Goal: Task Accomplishment & Management: Manage account settings

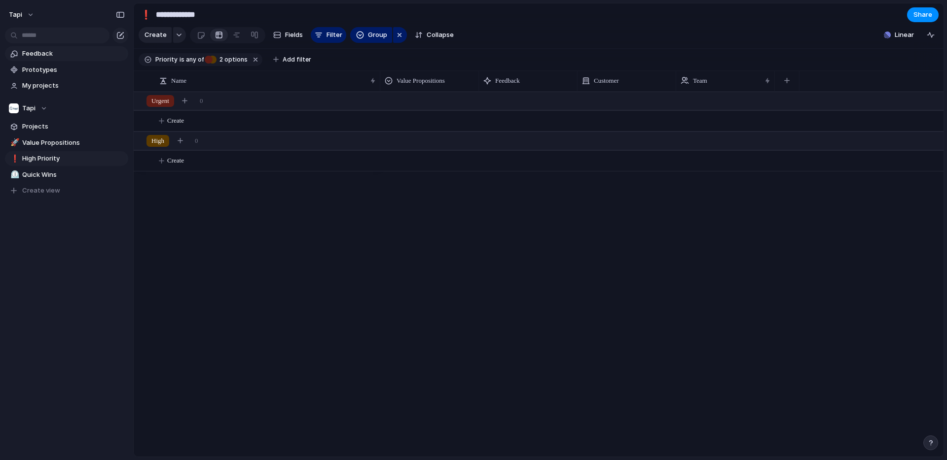
click at [60, 54] on span "Feedback" at bounding box center [73, 54] width 103 height 10
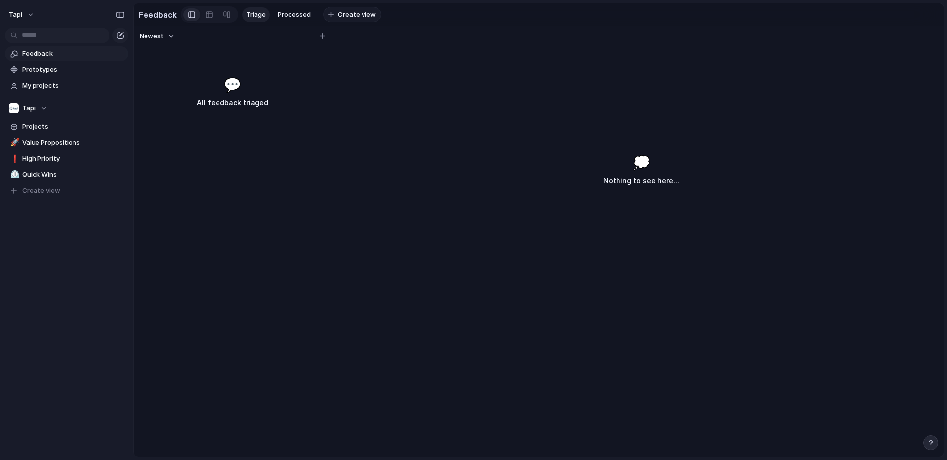
click at [353, 16] on span "Create view" at bounding box center [357, 15] width 38 height 10
click at [328, 15] on div "🤖" at bounding box center [331, 14] width 7 height 11
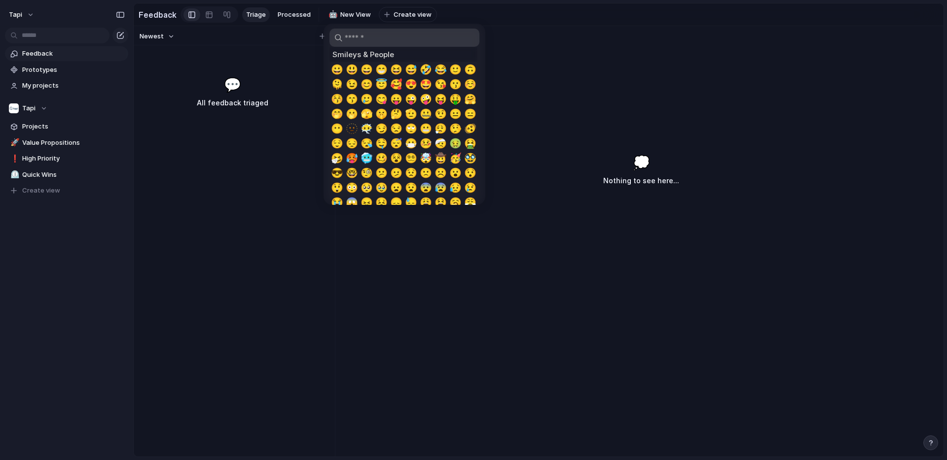
click at [330, 16] on div at bounding box center [473, 230] width 947 height 460
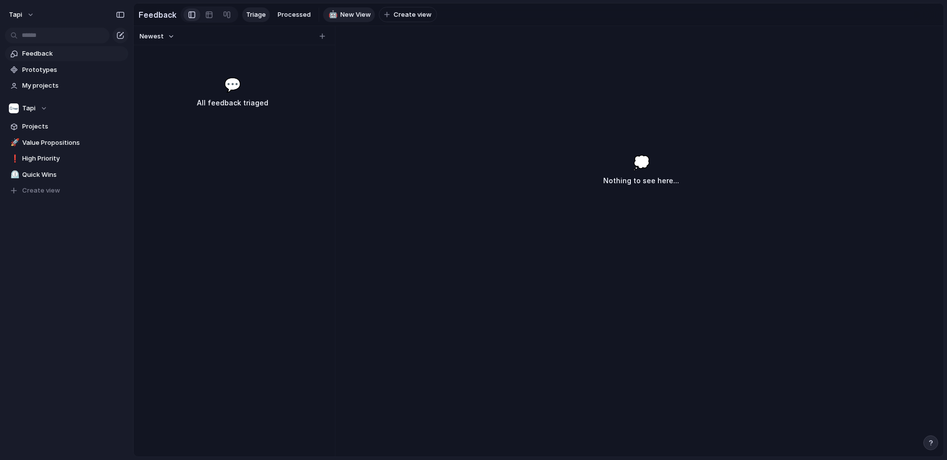
click at [330, 16] on div "🤖" at bounding box center [331, 14] width 7 height 11
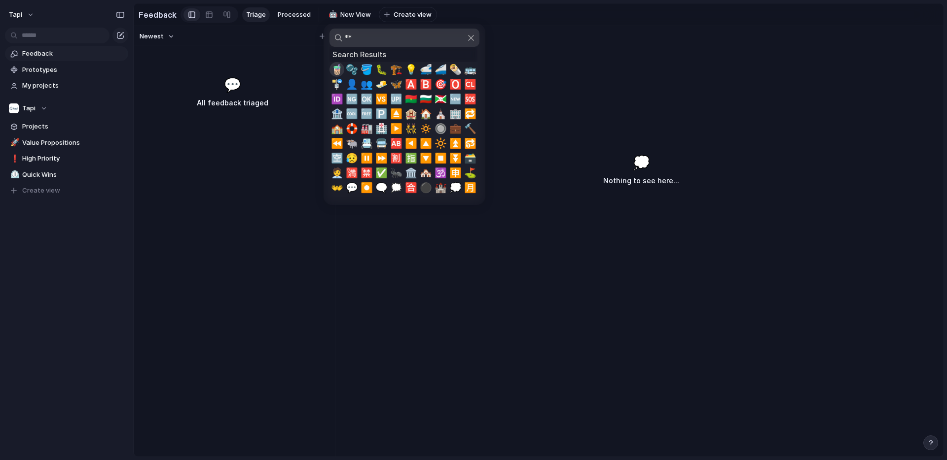
type input "*"
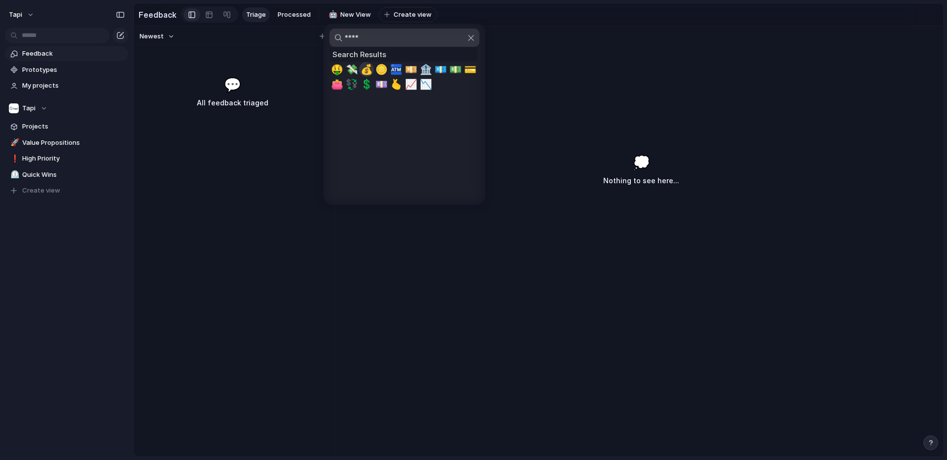
type input "****"
click at [365, 69] on span "💰" at bounding box center [366, 70] width 12 height 12
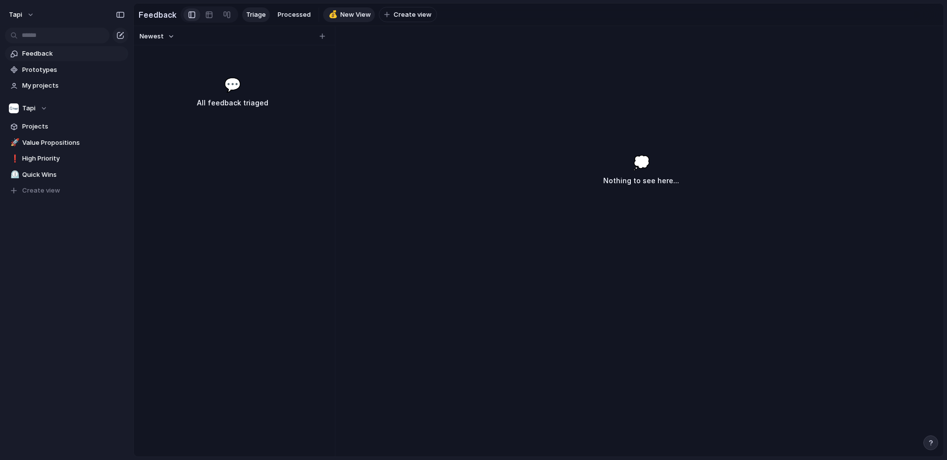
click at [353, 16] on span "New View" at bounding box center [355, 15] width 31 height 10
click at [349, 15] on span "New View" at bounding box center [355, 15] width 31 height 10
click at [341, 17] on input "********" at bounding box center [360, 15] width 40 height 10
click at [353, 13] on input "********" at bounding box center [360, 15] width 40 height 10
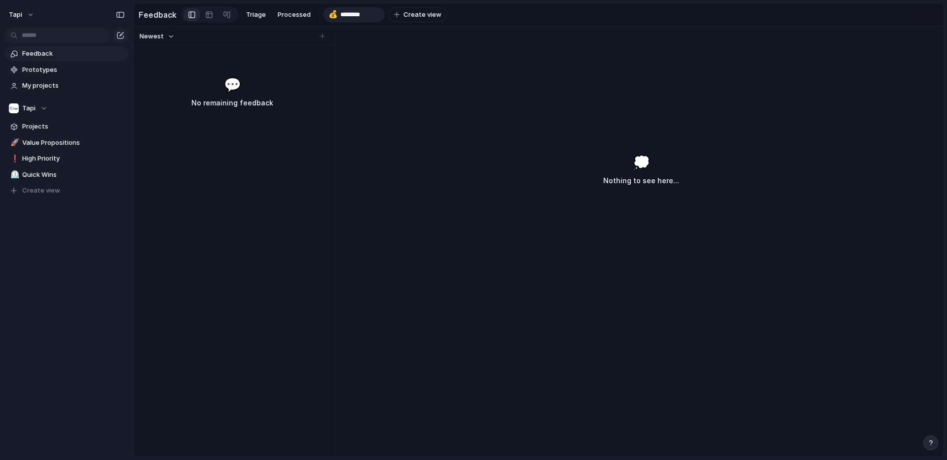
click at [353, 13] on input "********" at bounding box center [360, 15] width 40 height 10
click at [364, 16] on input "********" at bounding box center [360, 15] width 40 height 10
type input "*********"
click at [350, 15] on input "*********" at bounding box center [357, 15] width 34 height 10
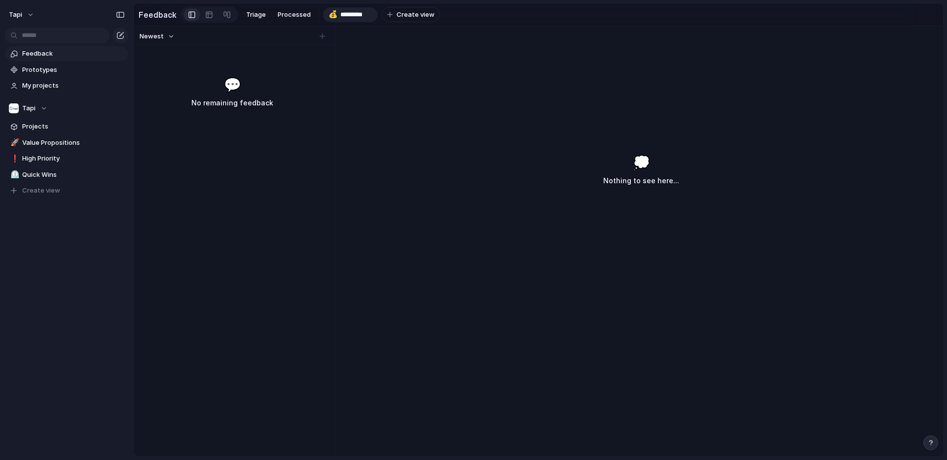
click at [353, 57] on div "Newest 💬 No remaining feedback 💭 Nothing to see here..." at bounding box center [538, 241] width 809 height 431
click at [354, 14] on span "Bulk Bill" at bounding box center [351, 15] width 23 height 10
click at [209, 12] on div at bounding box center [209, 15] width 8 height 16
click at [345, 17] on span "Bulk Bill" at bounding box center [351, 15] width 23 height 10
click at [237, 32] on span "Filter" at bounding box center [240, 35] width 16 height 10
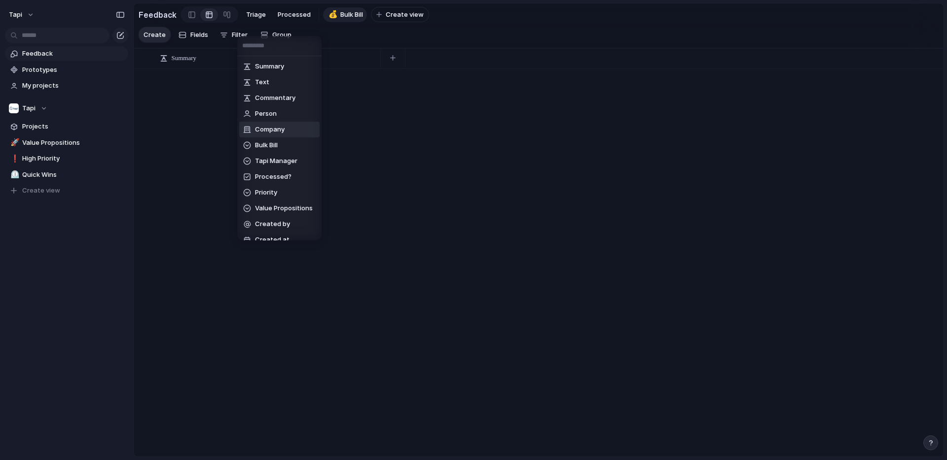
scroll to position [10, 0]
click at [285, 133] on li "Bulk Bill" at bounding box center [279, 136] width 80 height 16
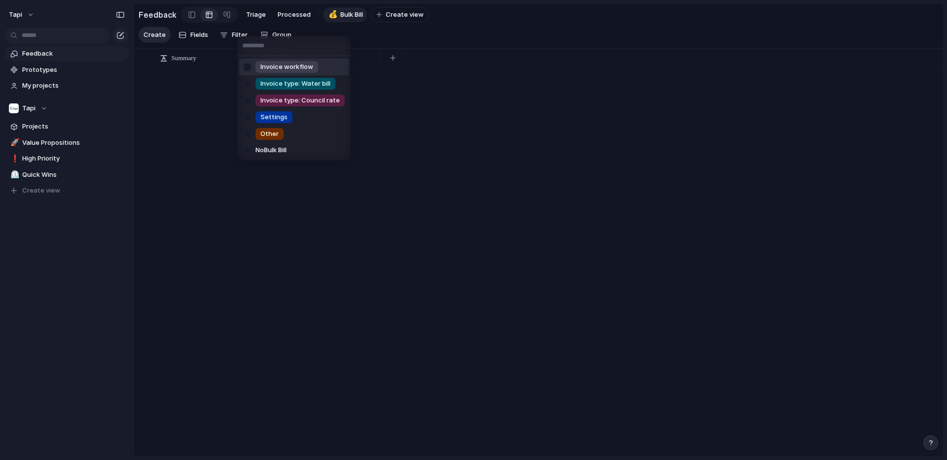
click at [248, 68] on div at bounding box center [247, 67] width 17 height 17
click at [248, 85] on div at bounding box center [247, 83] width 17 height 17
click at [249, 101] on div at bounding box center [247, 100] width 17 height 17
click at [250, 115] on div at bounding box center [247, 117] width 17 height 17
click at [249, 130] on div at bounding box center [247, 134] width 17 height 17
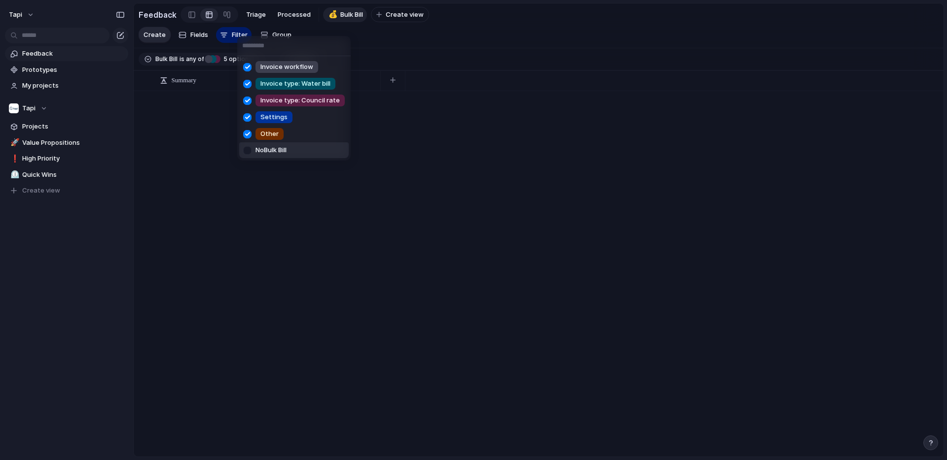
click at [246, 150] on div at bounding box center [247, 150] width 17 height 17
click at [344, 13] on div "Invoice workflow Invoice type: Water bill Invoice type: Council rate Settings O…" at bounding box center [473, 230] width 947 height 460
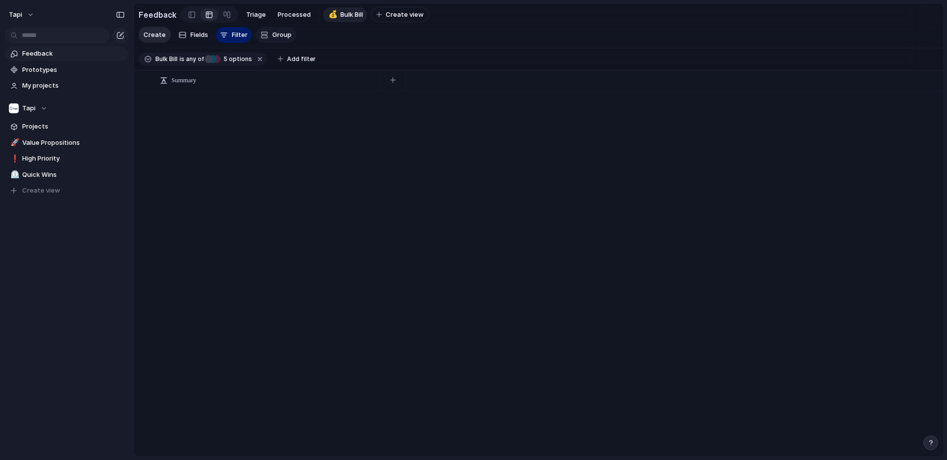
click at [277, 33] on span "Group" at bounding box center [281, 35] width 19 height 10
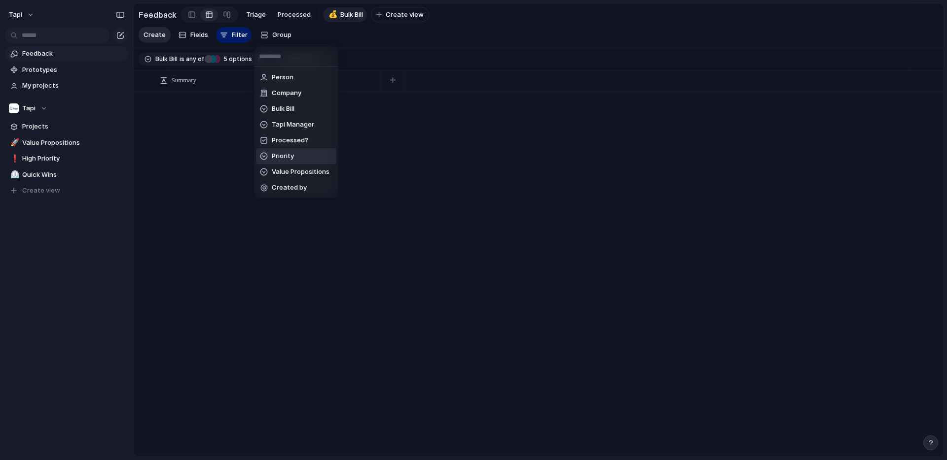
click at [287, 156] on span "Priority" at bounding box center [283, 156] width 22 height 10
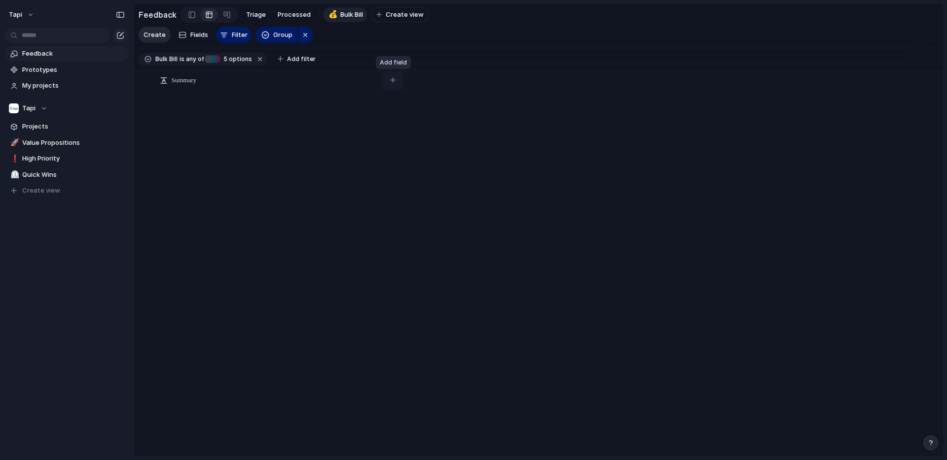
click at [392, 81] on div "button" at bounding box center [392, 79] width 5 height 5
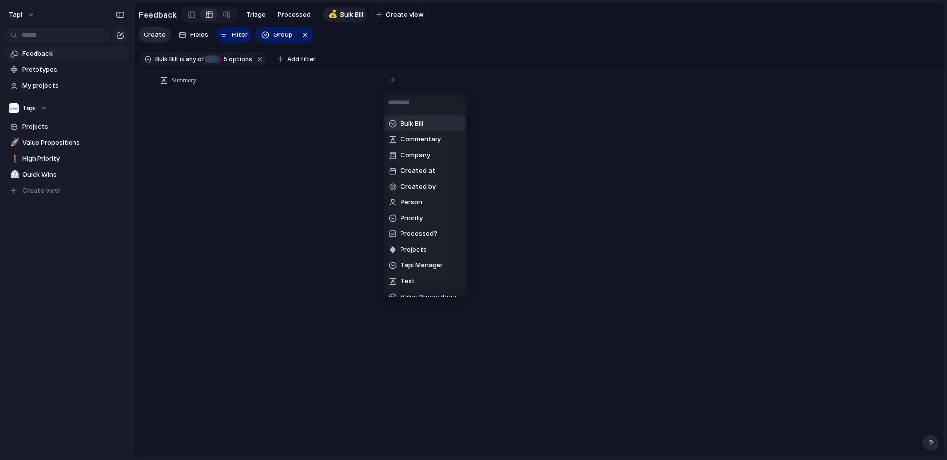
click at [421, 124] on span "Bulk Bill" at bounding box center [411, 124] width 23 height 10
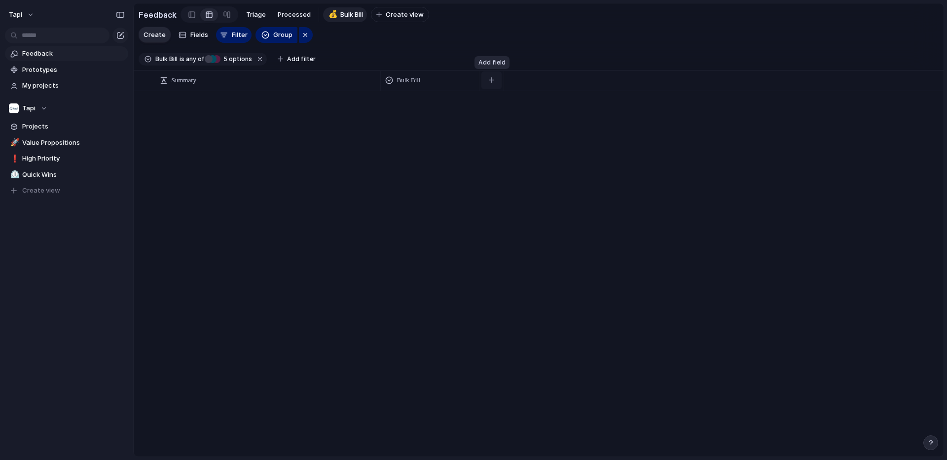
click at [493, 79] on div "button" at bounding box center [491, 79] width 5 height 5
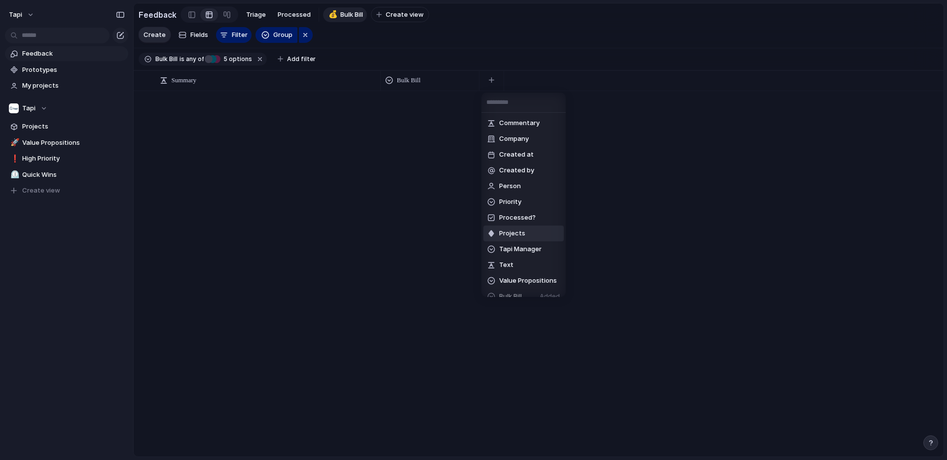
scroll to position [18, 0]
click at [522, 261] on span "Value Propositions" at bounding box center [528, 263] width 58 height 10
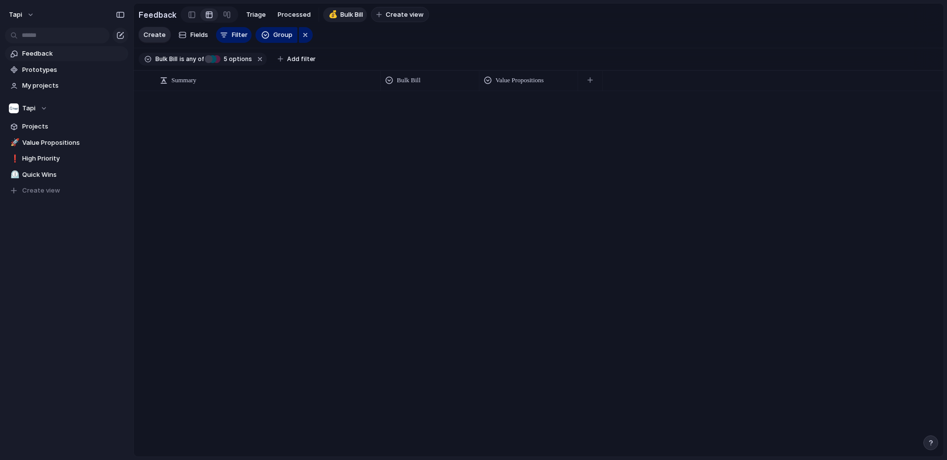
click at [388, 14] on span "Create view" at bounding box center [405, 15] width 38 height 10
type input "**********"
click at [380, 14] on div "🗓️" at bounding box center [379, 14] width 7 height 11
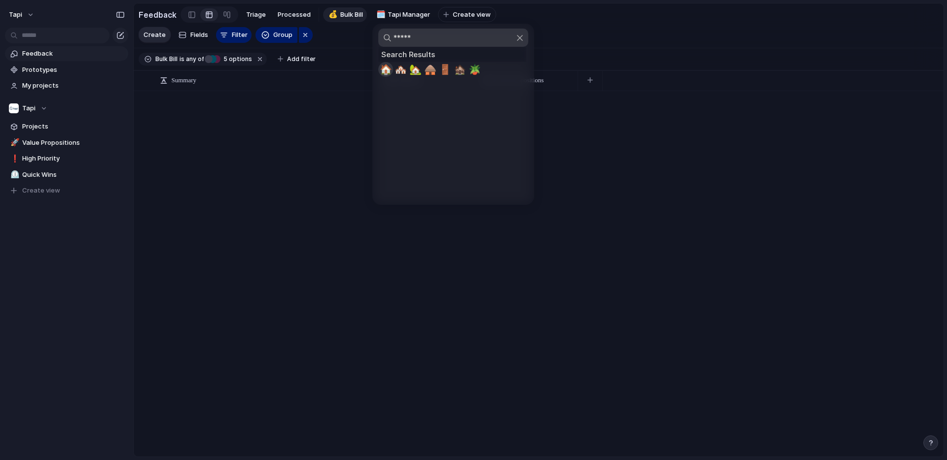
type input "*****"
click at [387, 69] on span "🏠" at bounding box center [386, 70] width 12 height 12
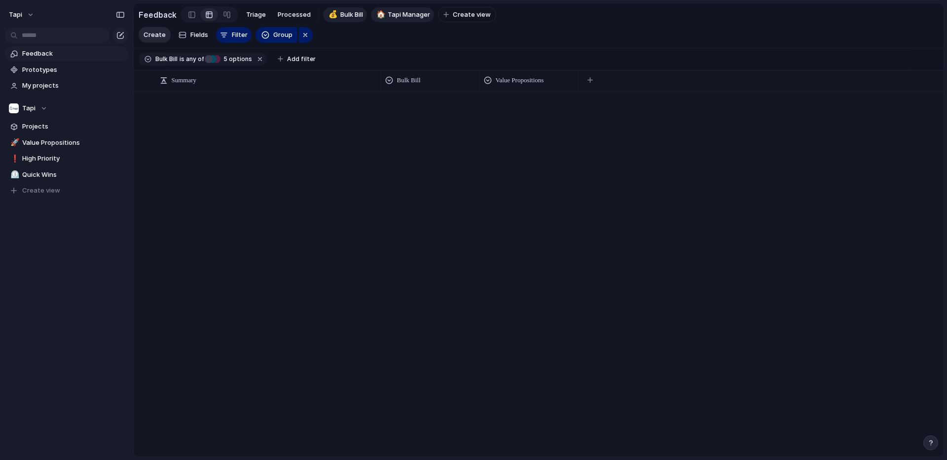
click at [405, 19] on link "🏠 Tapi Manager" at bounding box center [403, 14] width 64 height 15
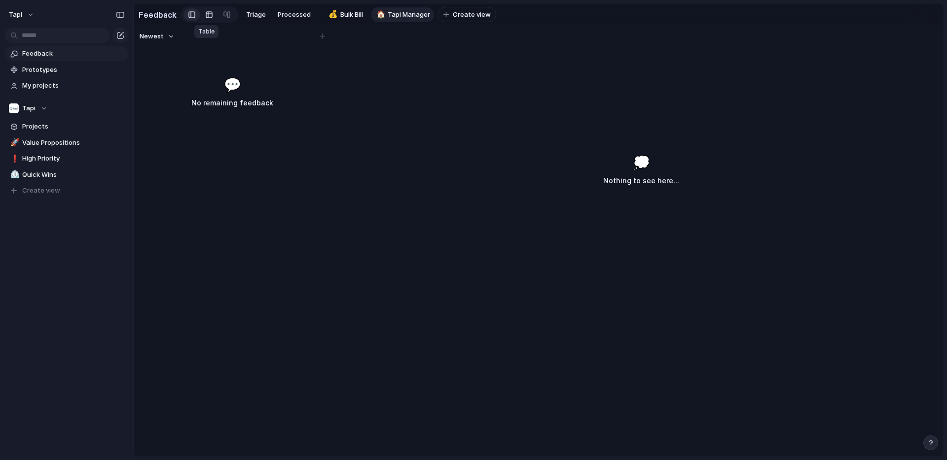
click at [205, 15] on div at bounding box center [209, 15] width 8 height 16
click at [195, 37] on span "Fields" at bounding box center [199, 35] width 18 height 10
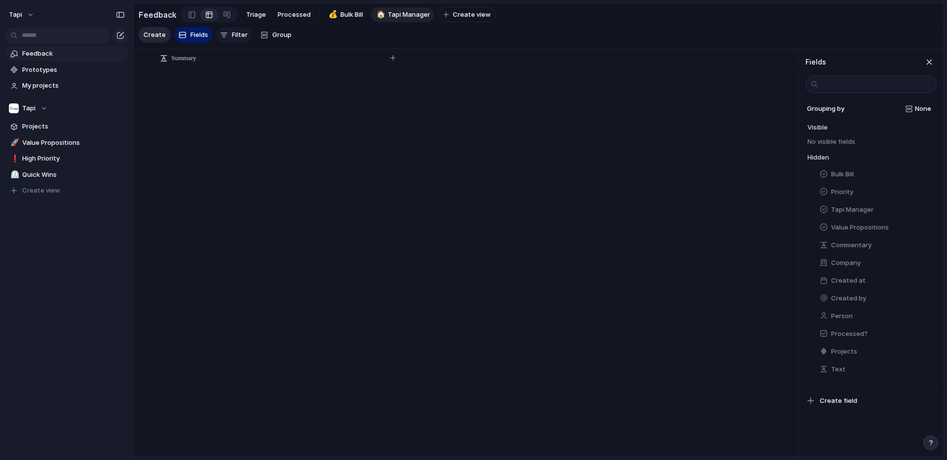
click at [240, 33] on span "Filter" at bounding box center [240, 35] width 16 height 10
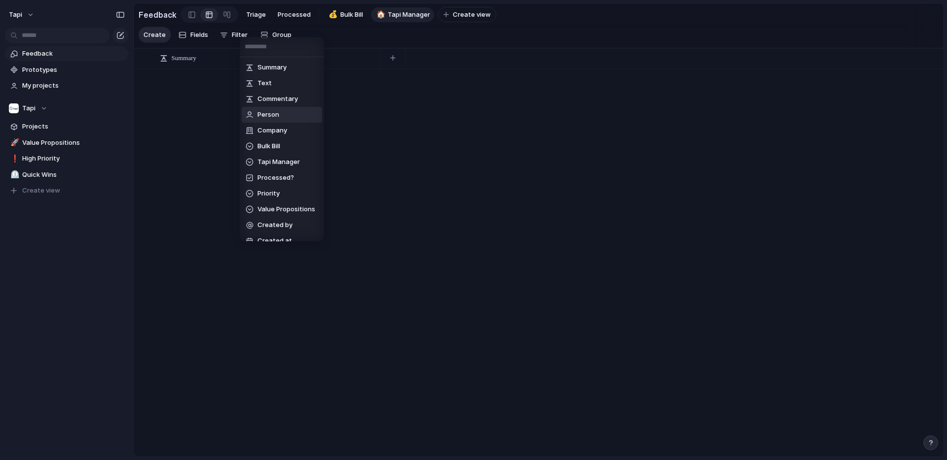
scroll to position [10, 0]
click at [277, 149] on span "Tapi Manager" at bounding box center [278, 152] width 42 height 10
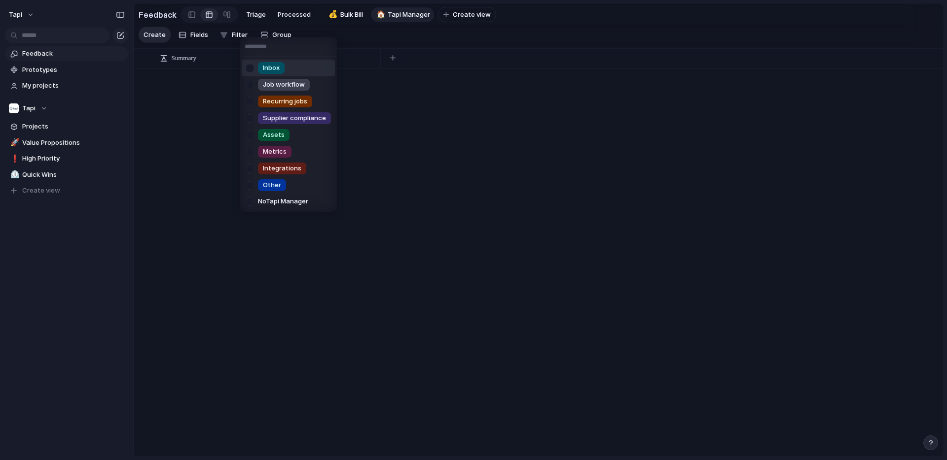
click at [251, 65] on div at bounding box center [249, 68] width 17 height 17
click at [251, 84] on div at bounding box center [249, 84] width 17 height 17
click at [249, 105] on div at bounding box center [249, 101] width 17 height 17
click at [250, 119] on div at bounding box center [249, 118] width 17 height 17
click at [250, 134] on div at bounding box center [249, 135] width 17 height 17
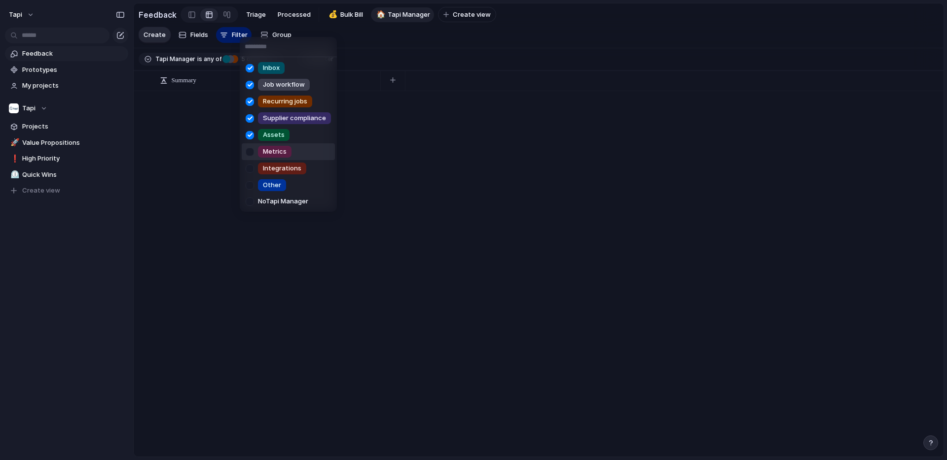
click at [250, 149] on div at bounding box center [249, 151] width 17 height 17
click at [250, 171] on div at bounding box center [249, 168] width 17 height 17
click at [250, 185] on div at bounding box center [249, 185] width 17 height 17
click at [283, 31] on div "Inbox Job workflow Recurring jobs Supplier compliance Assets Metrics Integratio…" at bounding box center [473, 230] width 947 height 460
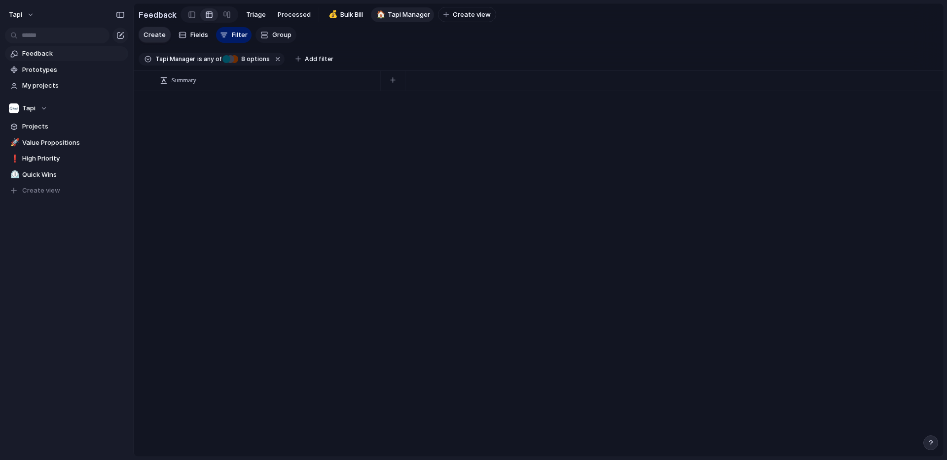
click at [281, 35] on span "Group" at bounding box center [281, 35] width 19 height 10
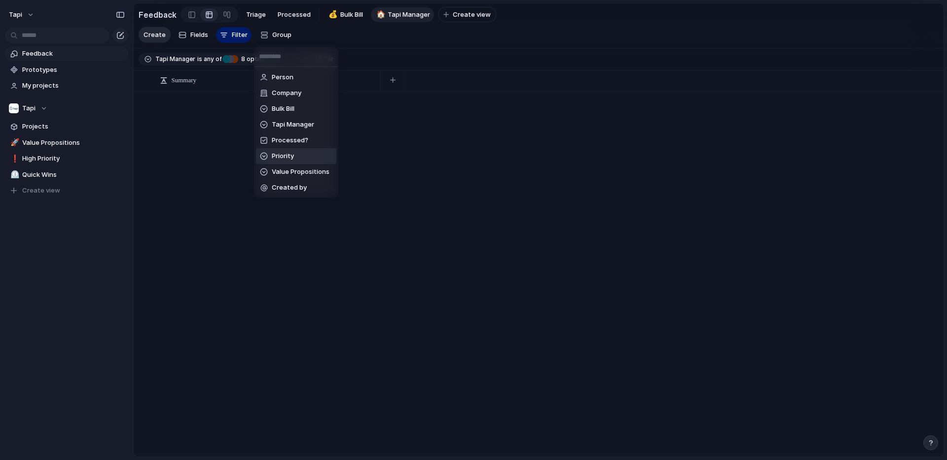
click at [303, 156] on li "Priority" at bounding box center [296, 156] width 80 height 16
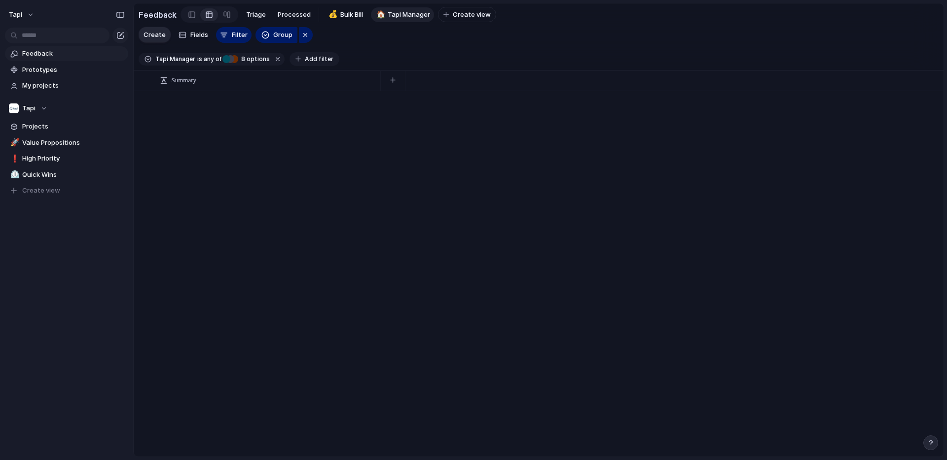
click at [320, 57] on span "Add filter" at bounding box center [319, 59] width 29 height 9
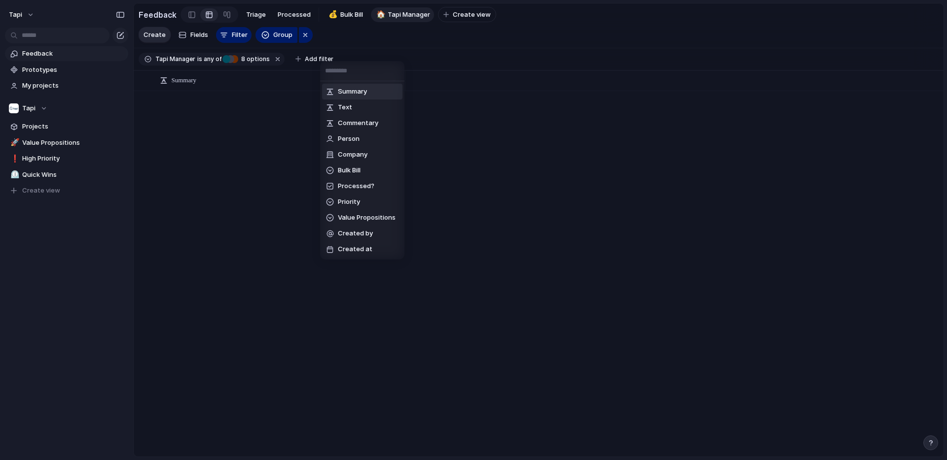
click at [372, 91] on li "Summary" at bounding box center [362, 92] width 80 height 16
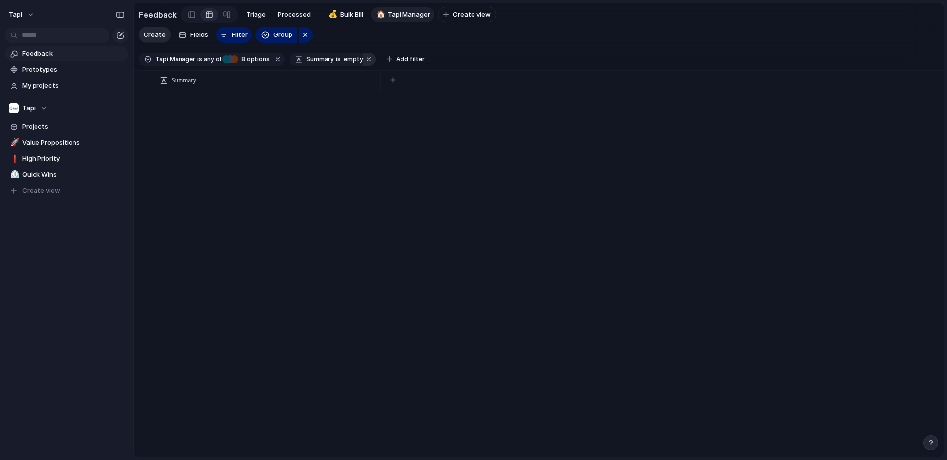
click at [363, 59] on button "button" at bounding box center [369, 59] width 13 height 13
click at [315, 56] on span "Add filter" at bounding box center [319, 59] width 29 height 9
click at [314, 56] on div "Summary Text Commentary Person Company Bulk Bill Processed? Priority Value Prop…" at bounding box center [473, 230] width 947 height 460
click at [396, 82] on button "button" at bounding box center [393, 80] width 20 height 18
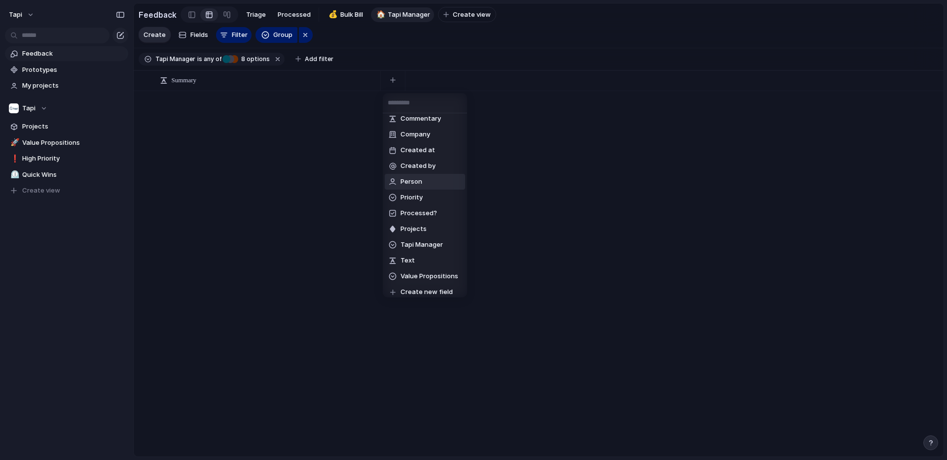
scroll to position [26, 0]
click at [432, 236] on span "Tapi Manager" at bounding box center [421, 240] width 42 height 10
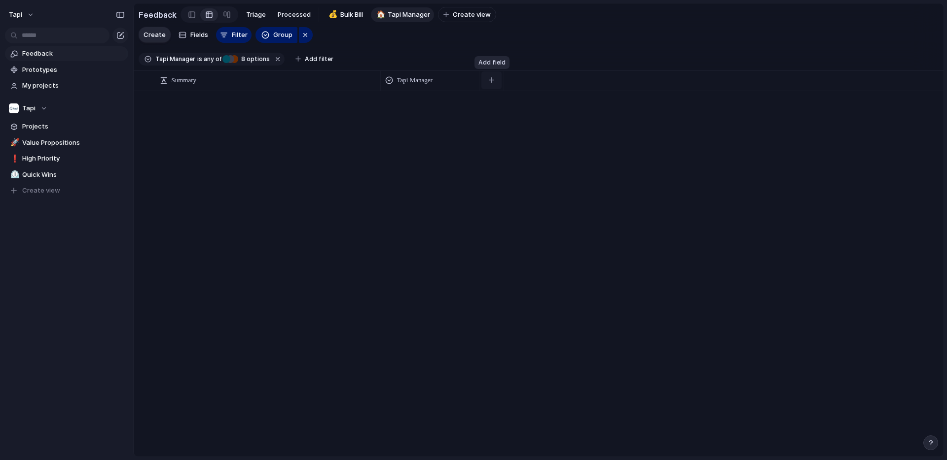
click at [492, 79] on div "button" at bounding box center [491, 79] width 5 height 5
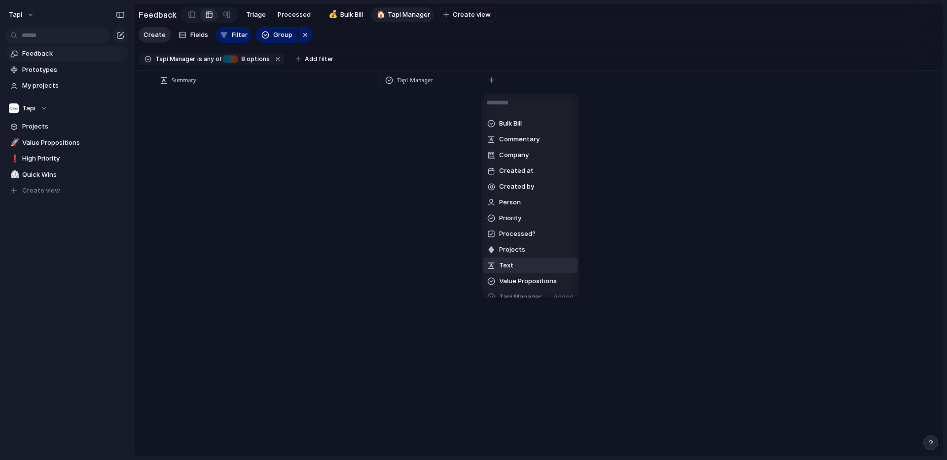
scroll to position [12, 0]
click at [535, 268] on span "Value Propositions" at bounding box center [528, 269] width 58 height 10
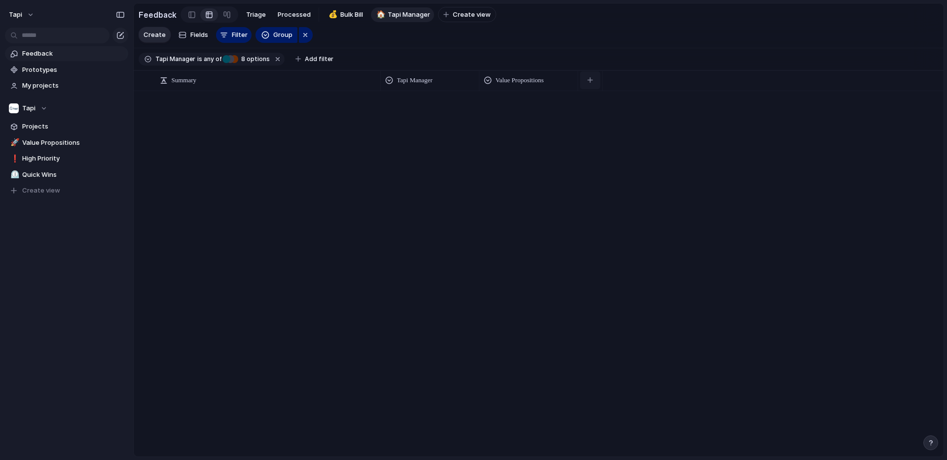
click at [593, 81] on button "button" at bounding box center [590, 80] width 20 height 18
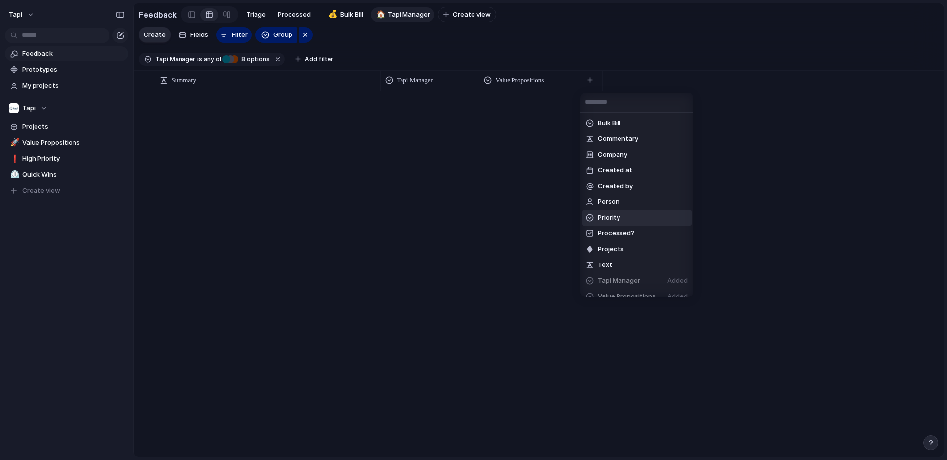
click at [636, 215] on li "Priority" at bounding box center [636, 218] width 109 height 16
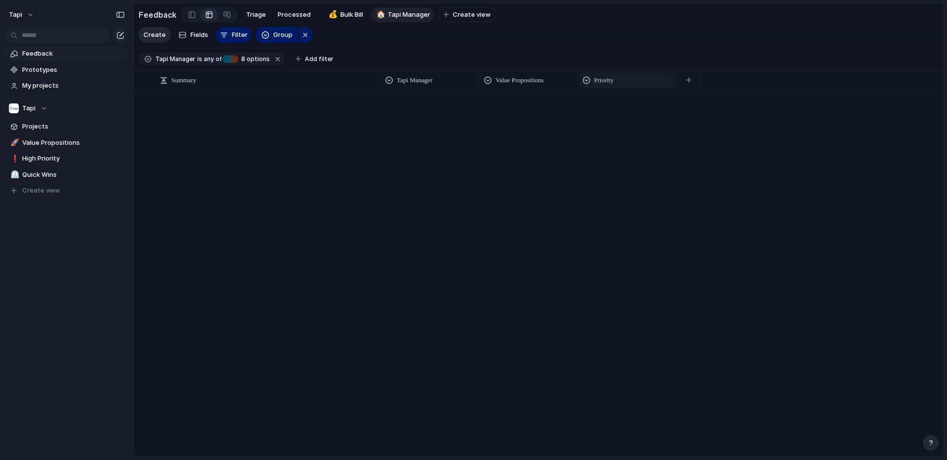
click at [634, 81] on div "Priority" at bounding box center [626, 80] width 89 height 10
click at [610, 117] on span "Hide" at bounding box center [605, 118] width 14 height 10
click at [590, 82] on div "button" at bounding box center [589, 79] width 5 height 5
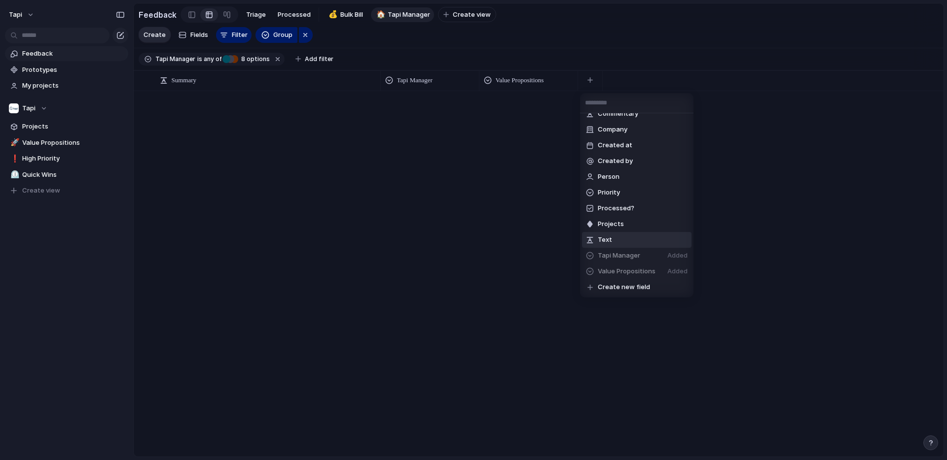
scroll to position [0, 0]
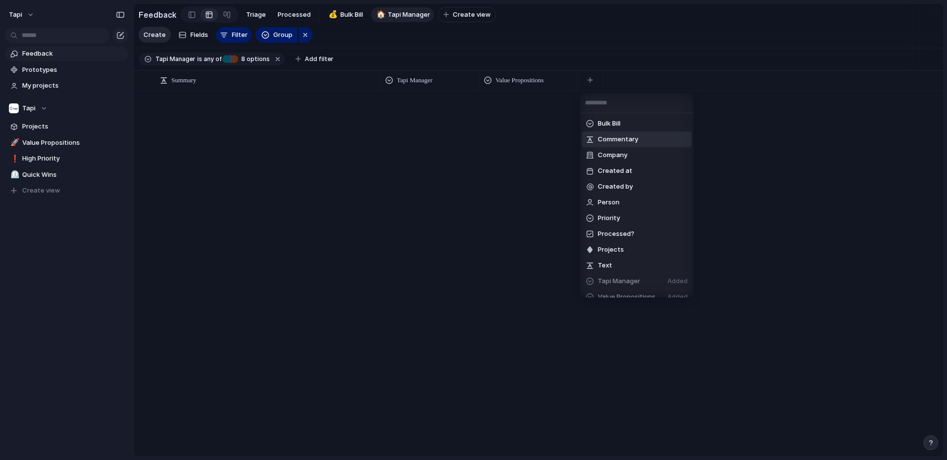
click at [657, 138] on li "Commentary" at bounding box center [636, 140] width 109 height 16
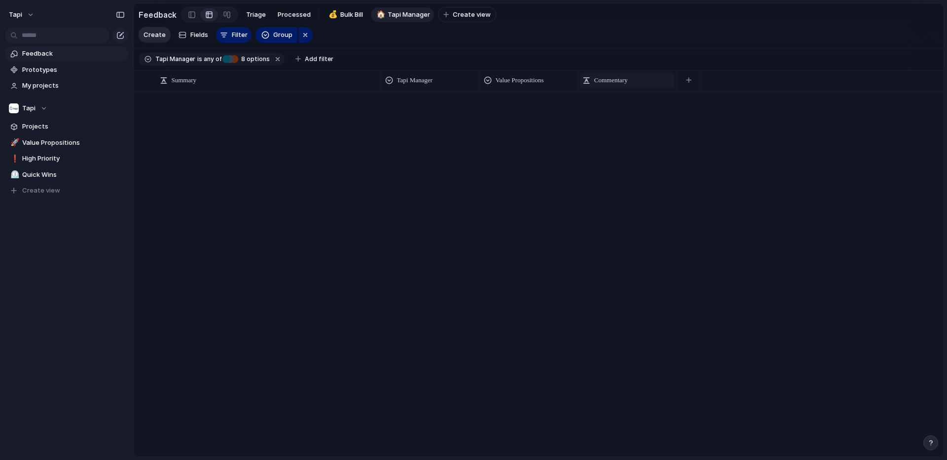
click at [650, 79] on div "Commentary" at bounding box center [626, 80] width 89 height 10
click at [650, 79] on div "Modify Hide Sort ascending Sort descending" at bounding box center [473, 230] width 947 height 460
click at [650, 79] on div "Commentary" at bounding box center [626, 80] width 89 height 10
click at [628, 115] on li "Hide" at bounding box center [618, 118] width 72 height 16
click at [594, 78] on button "button" at bounding box center [590, 80] width 20 height 18
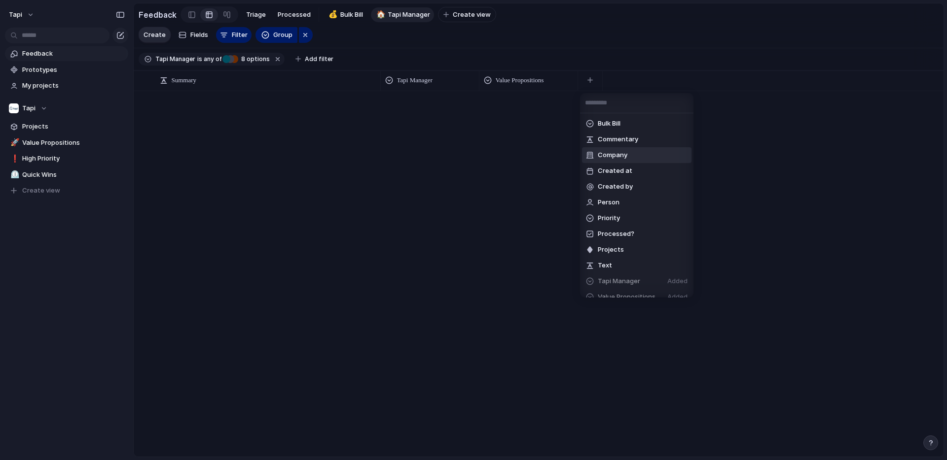
click at [633, 153] on li "Company" at bounding box center [636, 155] width 109 height 16
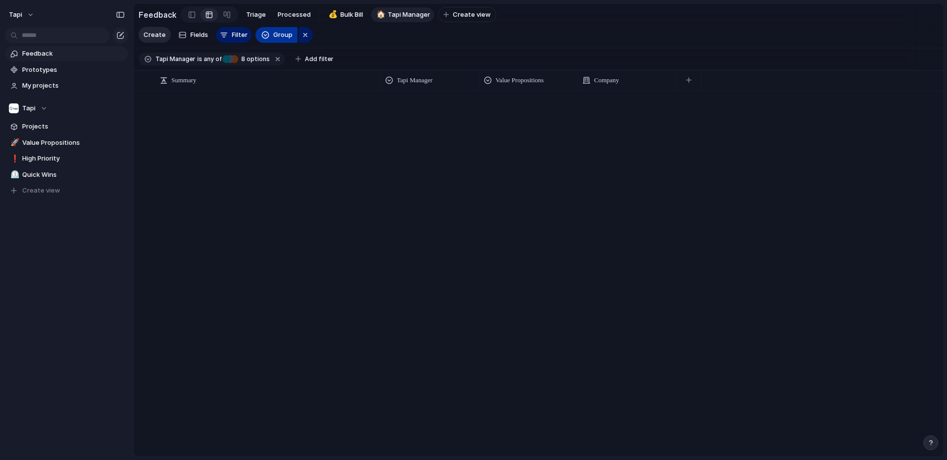
click at [282, 35] on span "Group" at bounding box center [282, 35] width 19 height 10
click at [282, 35] on div "Person Company Bulk [PERSON_NAME] Manager Processed? Priority Value Proposition…" at bounding box center [473, 230] width 947 height 460
click at [458, 15] on span "Create view" at bounding box center [472, 15] width 38 height 10
type input "**********"
click at [446, 15] on div "🎯" at bounding box center [446, 14] width 7 height 11
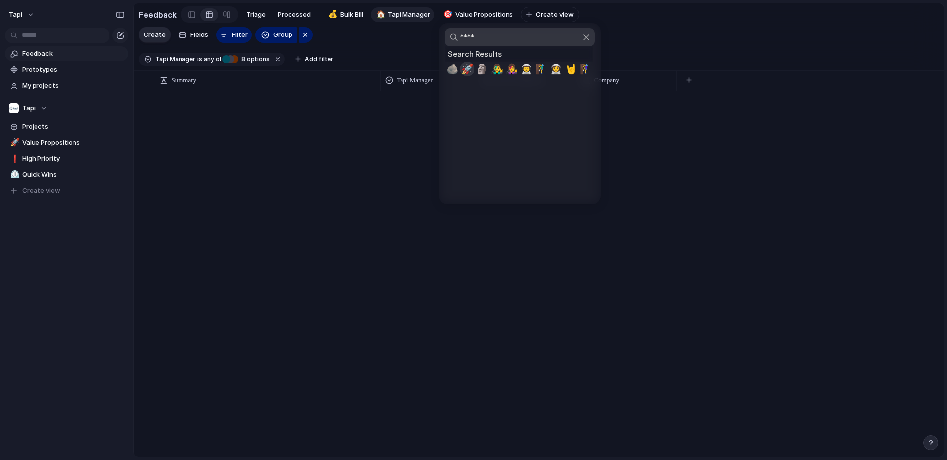
type input "****"
click at [467, 70] on span "🚀" at bounding box center [467, 69] width 12 height 12
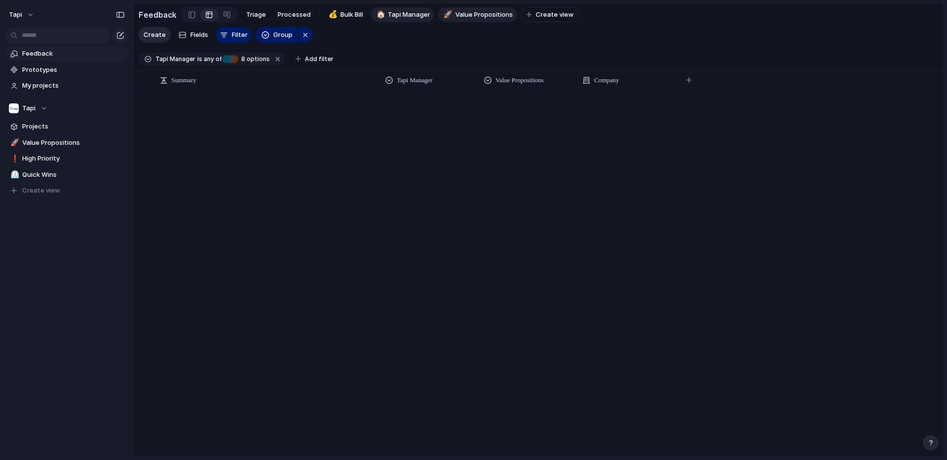
click at [476, 15] on span "Value Propositions" at bounding box center [484, 15] width 58 height 10
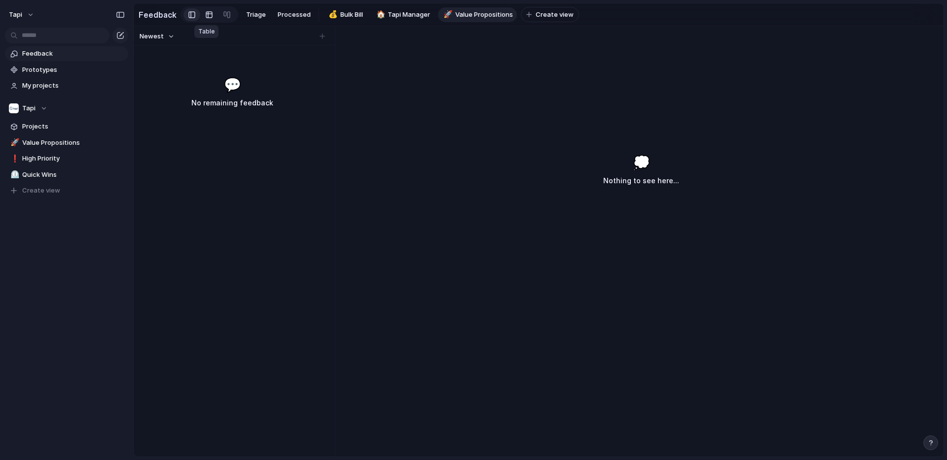
click at [205, 16] on div at bounding box center [209, 15] width 8 height 16
click at [228, 36] on button "Filter" at bounding box center [233, 35] width 35 height 16
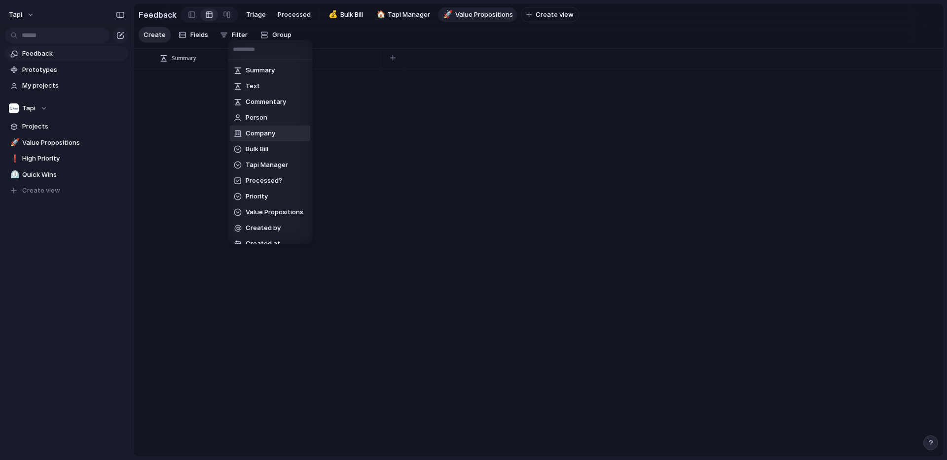
scroll to position [10, 0]
click at [281, 32] on div "Summary Text Commentary Person Company Bulk Bill Tapi Manager Processed? Priori…" at bounding box center [473, 230] width 947 height 460
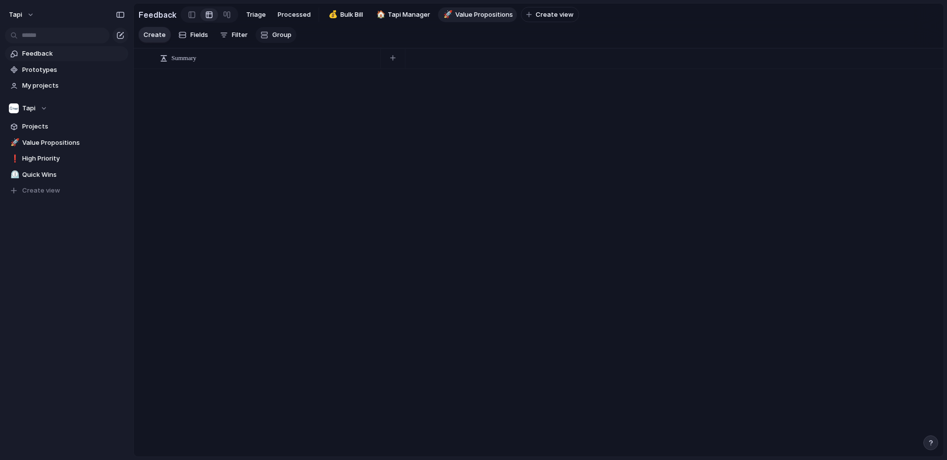
click at [277, 35] on span "Group" at bounding box center [281, 35] width 19 height 10
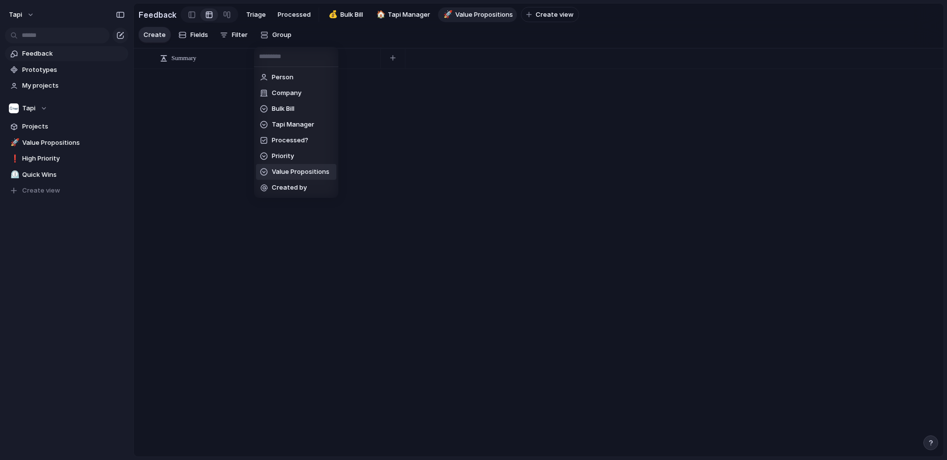
click at [299, 172] on span "Value Propositions" at bounding box center [301, 172] width 58 height 10
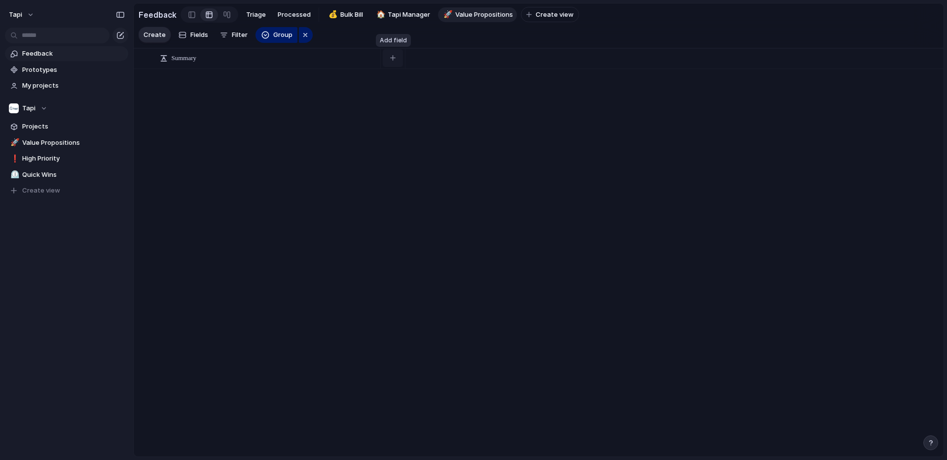
click at [393, 59] on div "button" at bounding box center [392, 57] width 5 height 5
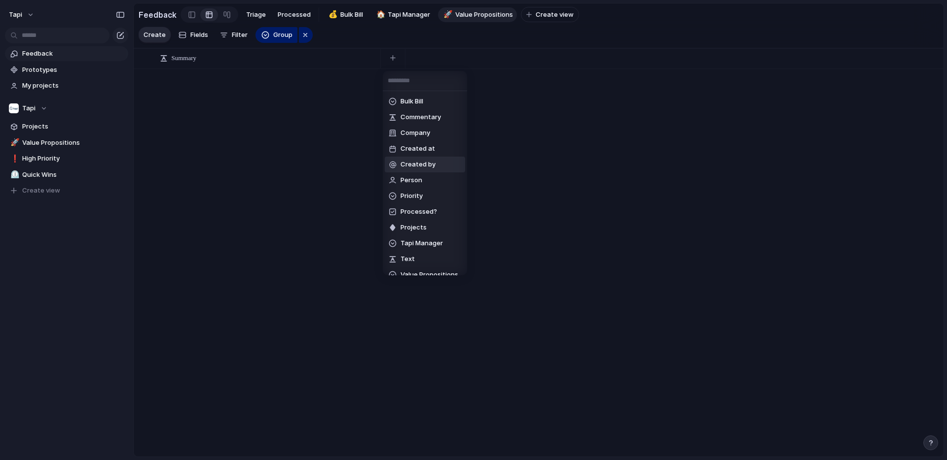
scroll to position [26, 0]
click at [429, 216] on span "Tapi Manager" at bounding box center [421, 218] width 42 height 10
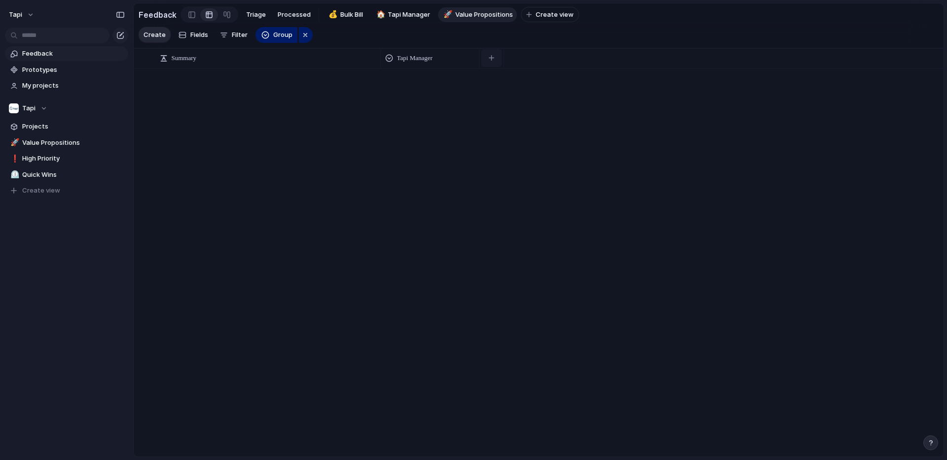
click at [490, 60] on div "button" at bounding box center [491, 57] width 5 height 5
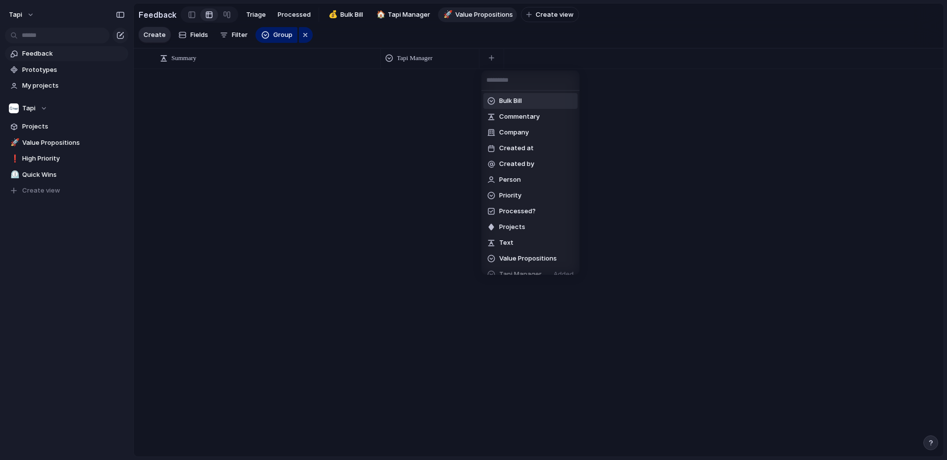
click at [522, 102] on span "Bulk Bill" at bounding box center [510, 101] width 23 height 10
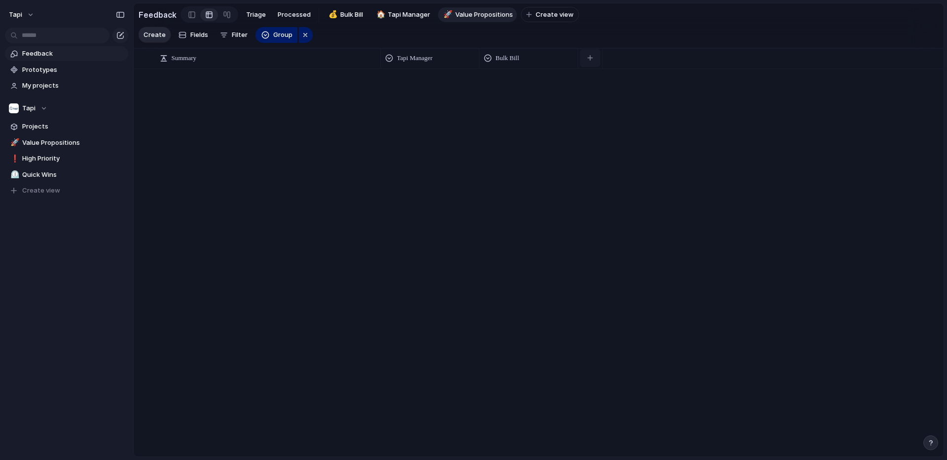
click at [593, 57] on button "button" at bounding box center [590, 58] width 20 height 18
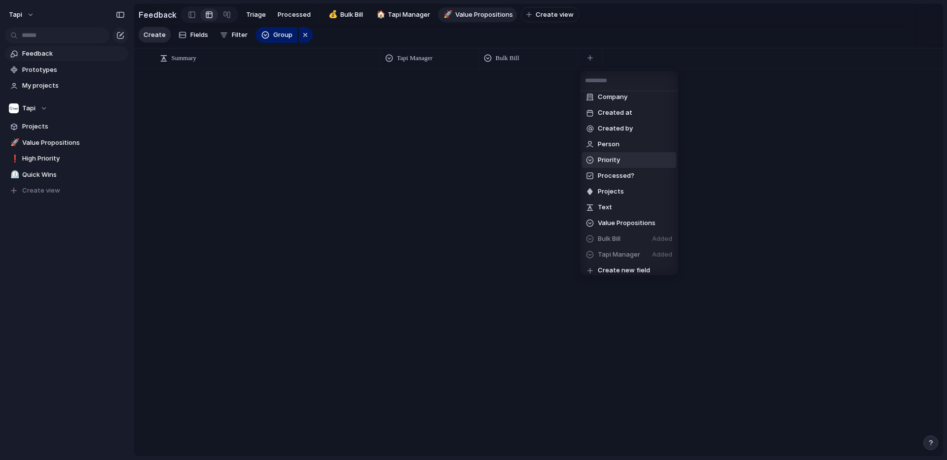
scroll to position [0, 0]
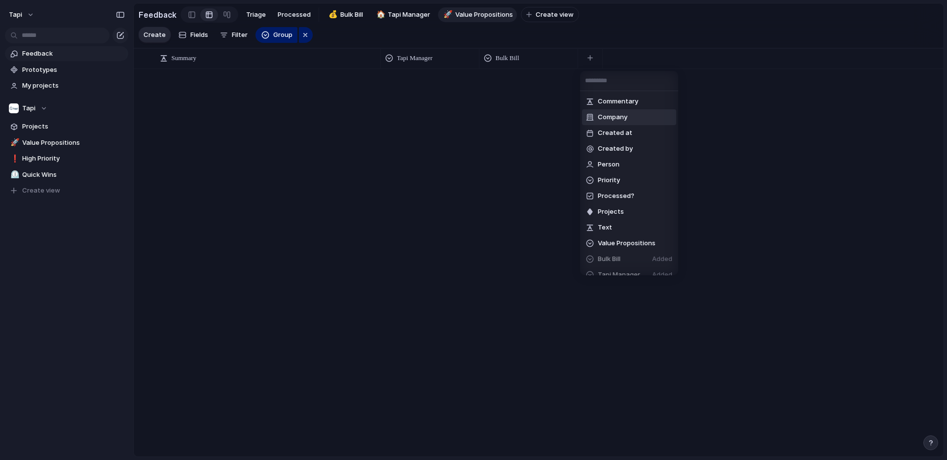
click at [634, 115] on li "Company" at bounding box center [629, 117] width 94 height 16
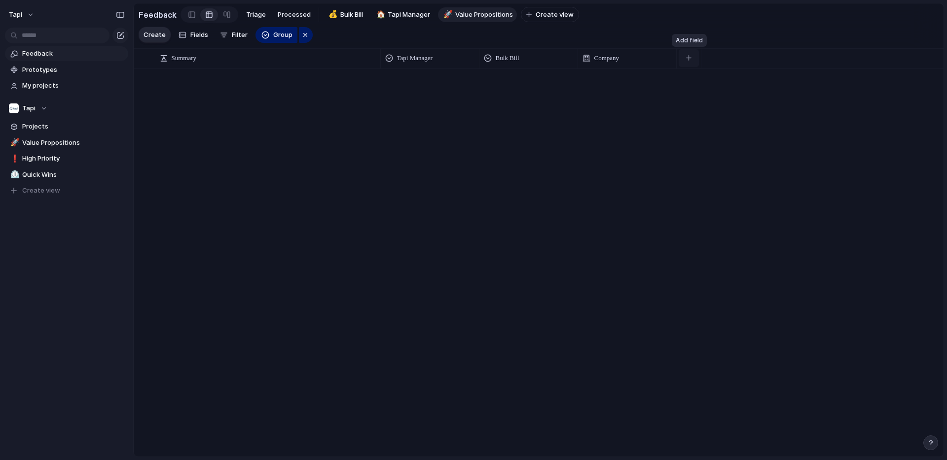
click at [692, 56] on button "button" at bounding box center [688, 58] width 20 height 18
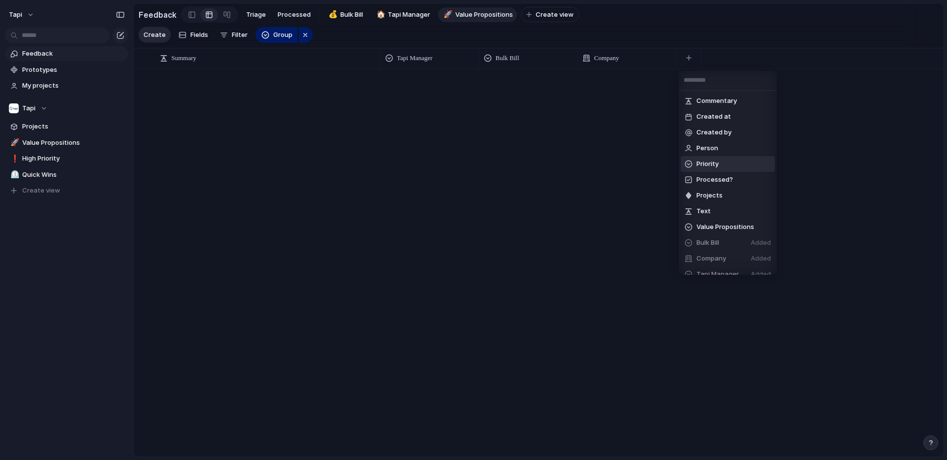
click at [709, 165] on span "Priority" at bounding box center [707, 164] width 22 height 10
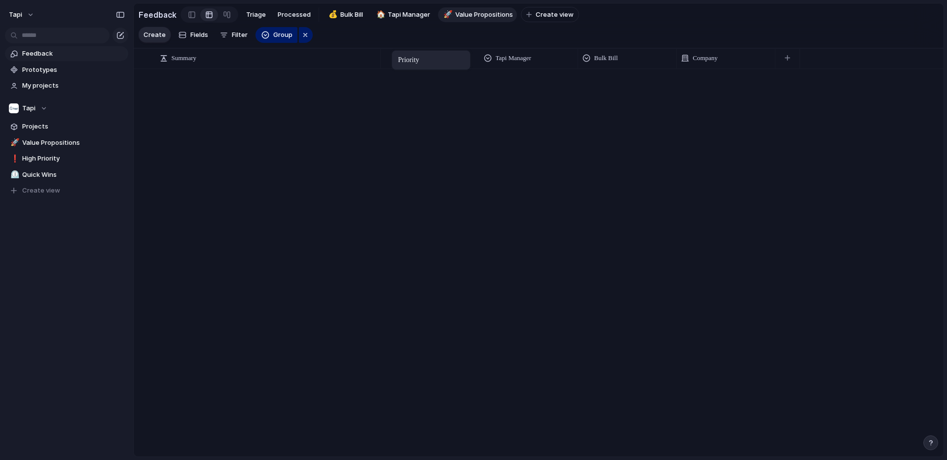
drag, startPoint x: 714, startPoint y: 55, endPoint x: 396, endPoint y: 52, distance: 318.0
click at [554, 12] on span "Create view" at bounding box center [554, 15] width 38 height 10
type input "**********"
click at [526, 16] on div "🏔️" at bounding box center [529, 14] width 7 height 11
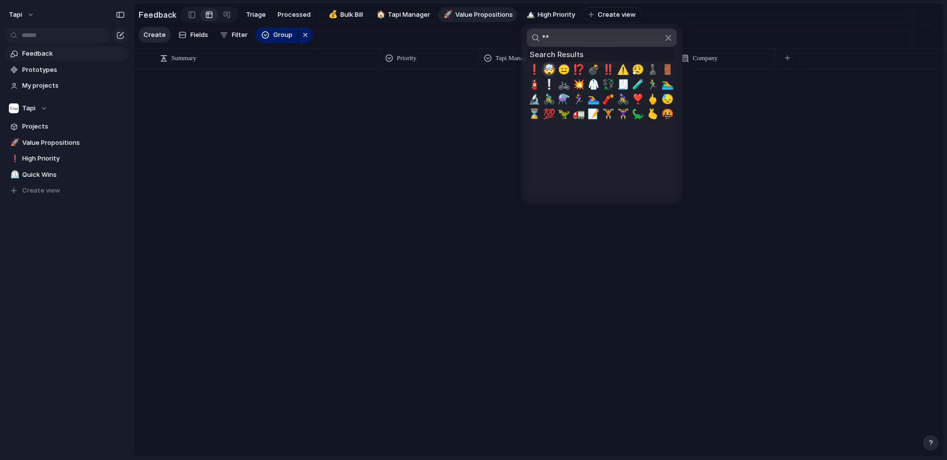
type input "**"
click at [543, 69] on span "🤯" at bounding box center [549, 70] width 12 height 12
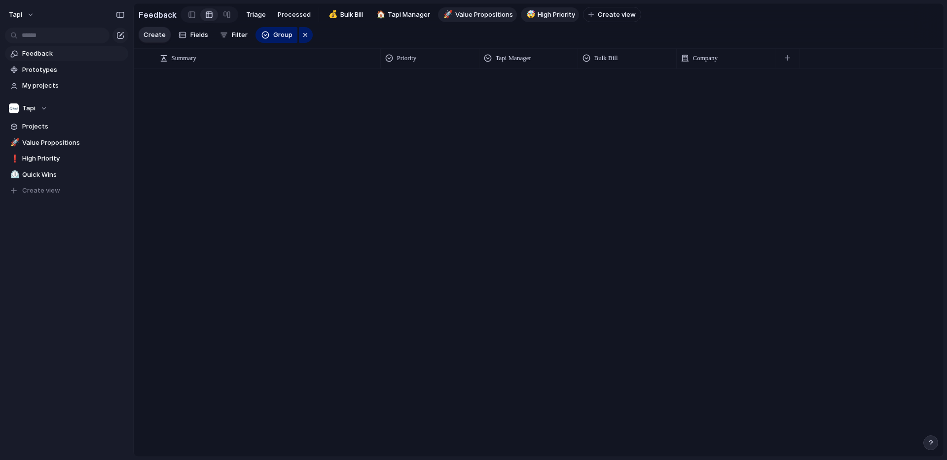
click at [526, 18] on div "🤯" at bounding box center [529, 14] width 7 height 11
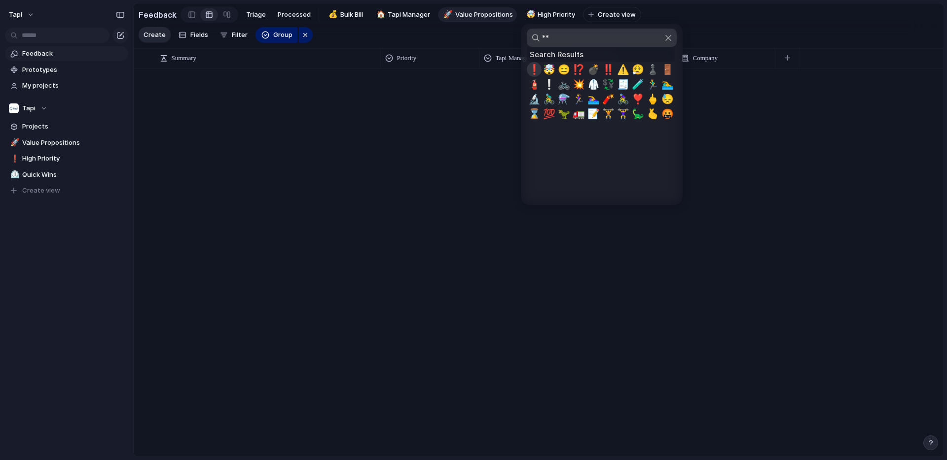
type input "**"
click at [533, 69] on span "❗" at bounding box center [534, 70] width 12 height 12
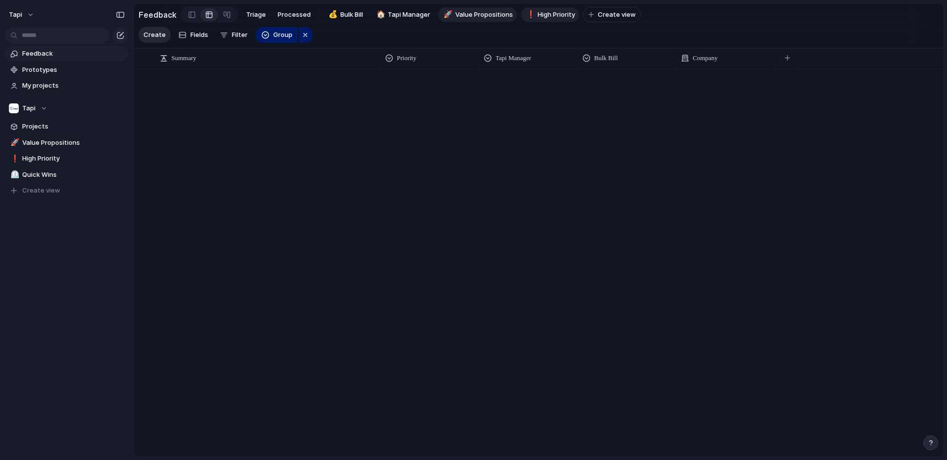
click at [542, 16] on span "High Priority" at bounding box center [555, 15] width 37 height 10
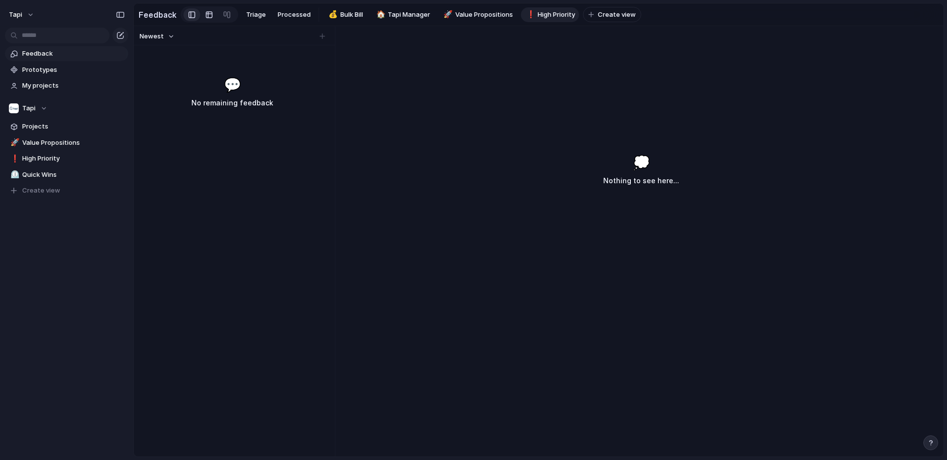
click at [207, 10] on div at bounding box center [209, 15] width 8 height 16
click at [232, 35] on span "Filter" at bounding box center [240, 35] width 16 height 10
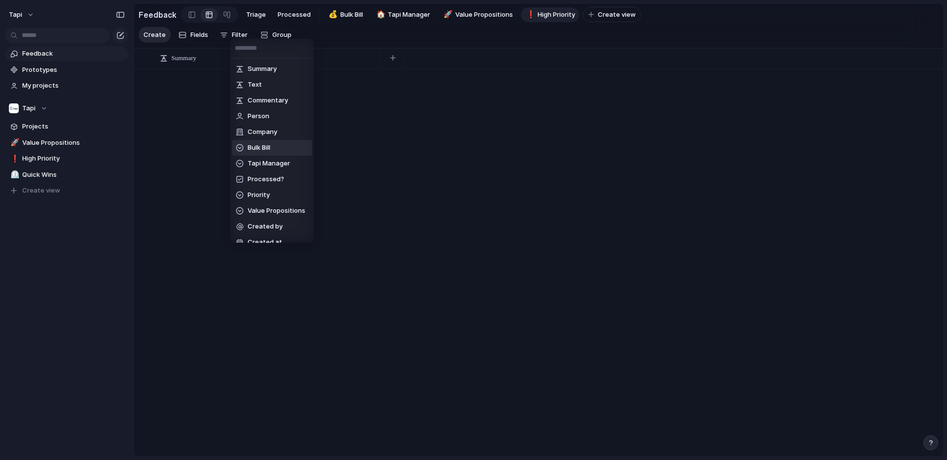
scroll to position [10, 0]
click at [261, 188] on span "Priority" at bounding box center [258, 185] width 22 height 10
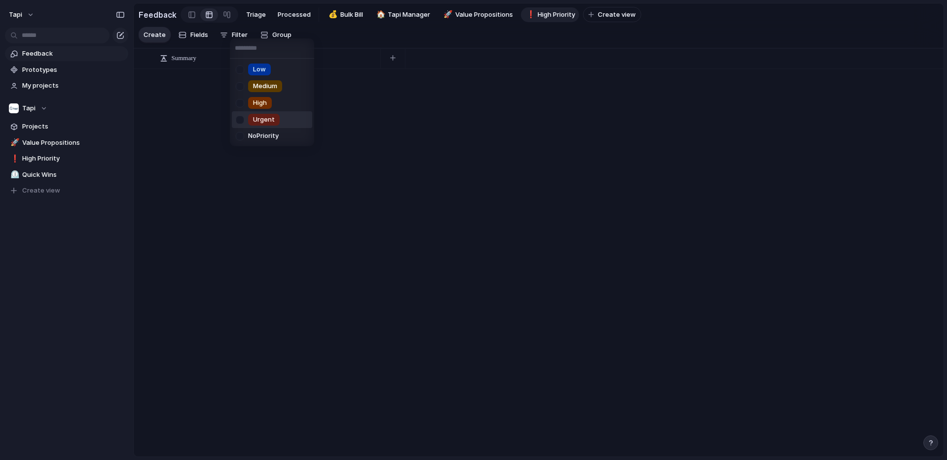
click at [241, 117] on div at bounding box center [239, 119] width 17 height 17
click at [241, 103] on div at bounding box center [239, 103] width 17 height 17
click at [328, 35] on div "Low Medium High Urgent No Priority" at bounding box center [473, 230] width 947 height 460
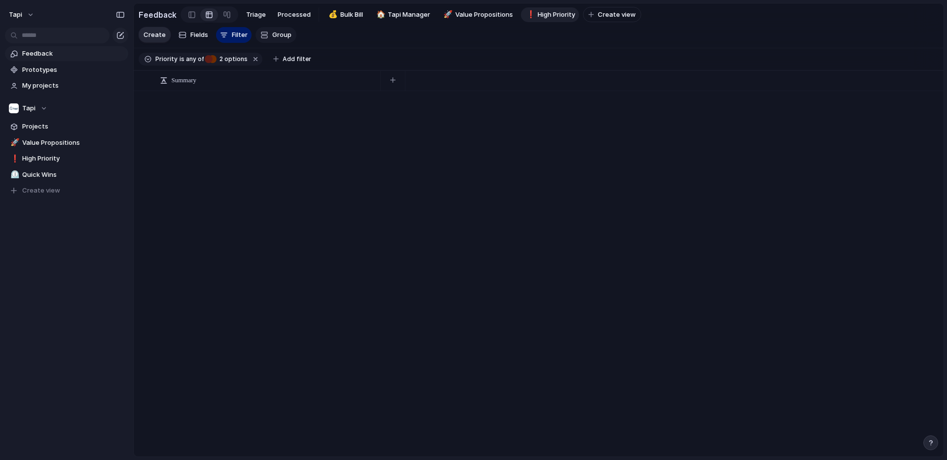
click at [282, 34] on span "Group" at bounding box center [281, 35] width 19 height 10
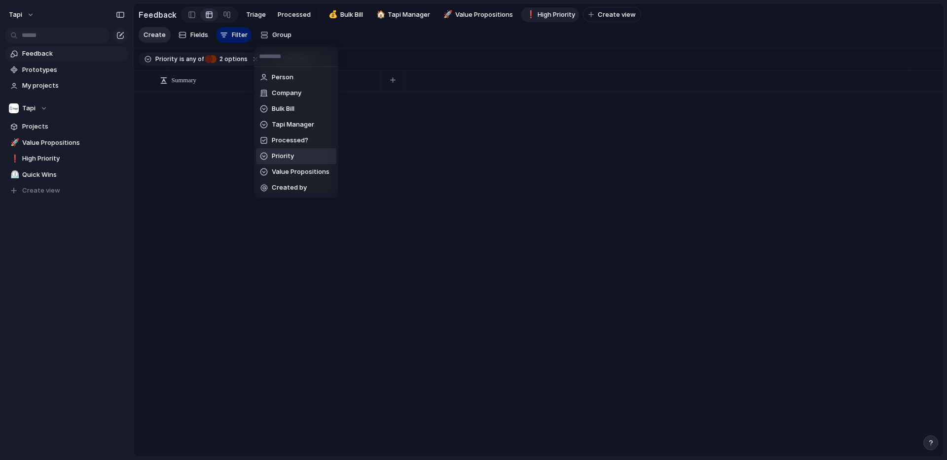
click at [295, 157] on li "Priority" at bounding box center [296, 156] width 80 height 16
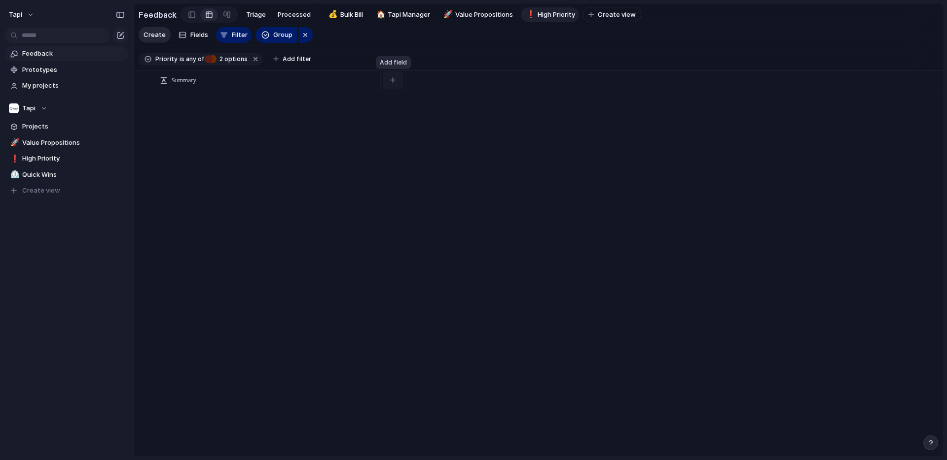
click at [394, 77] on button "button" at bounding box center [393, 80] width 20 height 18
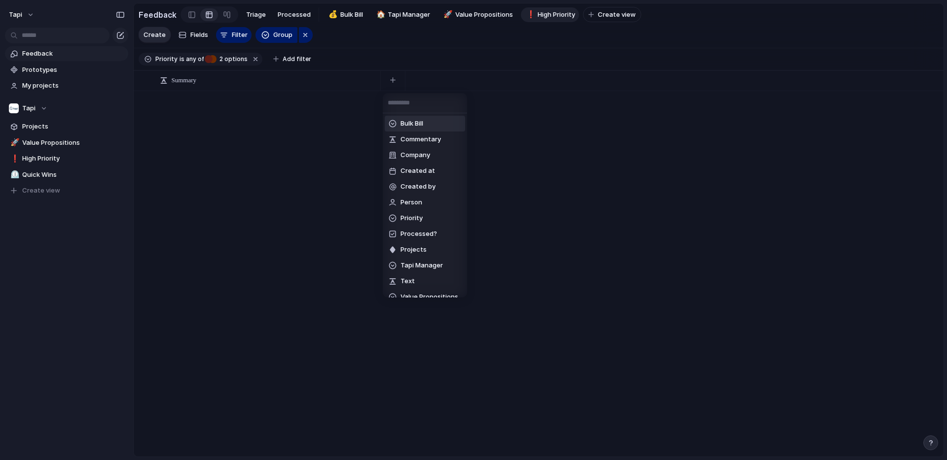
click at [420, 123] on span "Bulk Bill" at bounding box center [411, 124] width 23 height 10
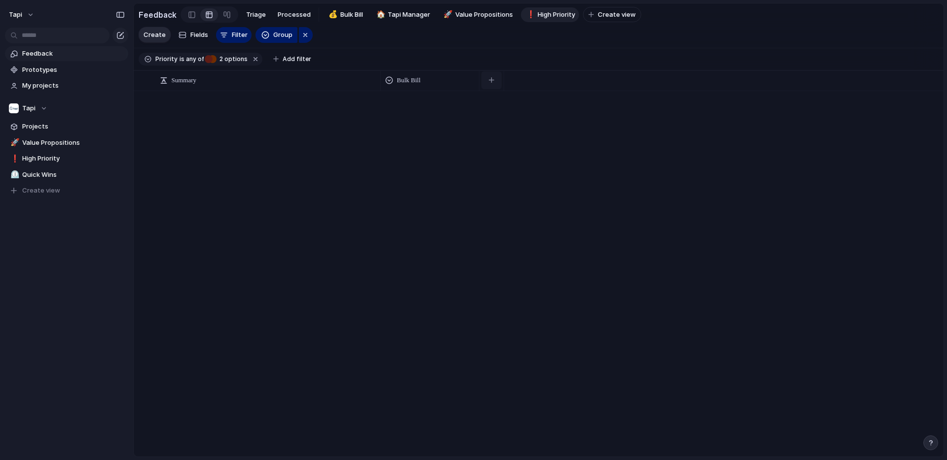
click at [489, 81] on div "button" at bounding box center [491, 79] width 5 height 5
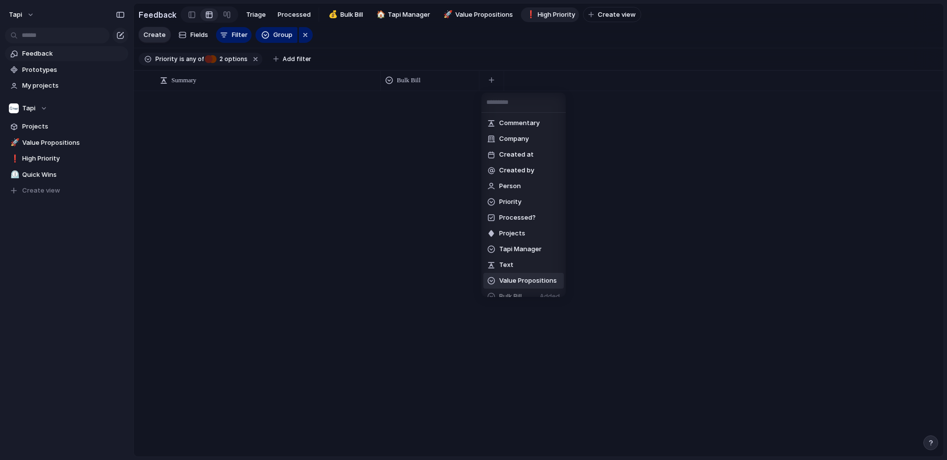
click at [506, 282] on span "Value Propositions" at bounding box center [528, 281] width 58 height 10
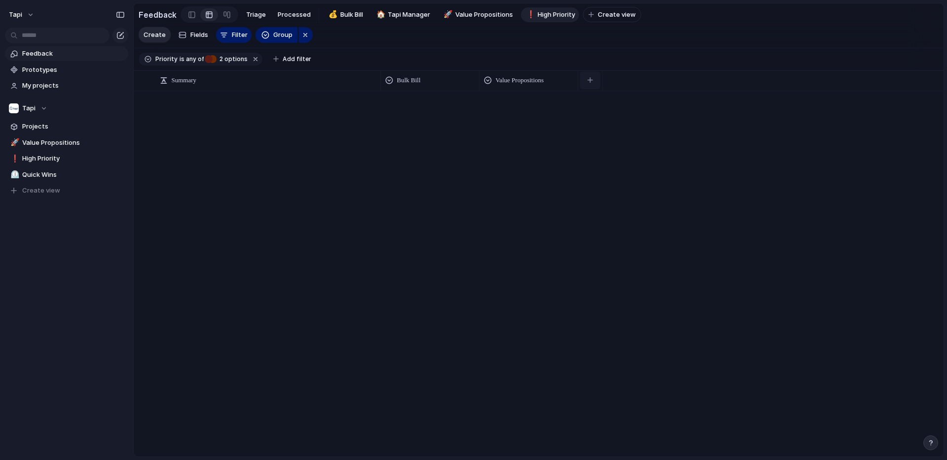
click at [591, 78] on div "button" at bounding box center [589, 79] width 5 height 5
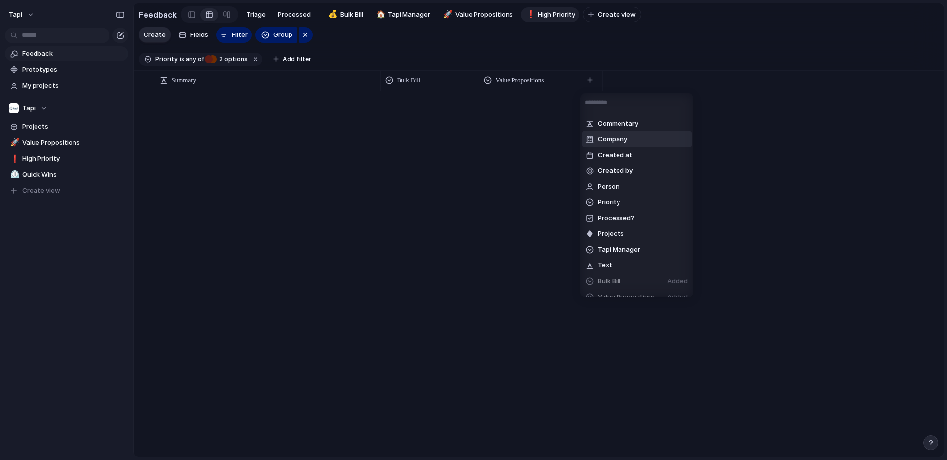
click at [638, 140] on li "Company" at bounding box center [636, 140] width 109 height 16
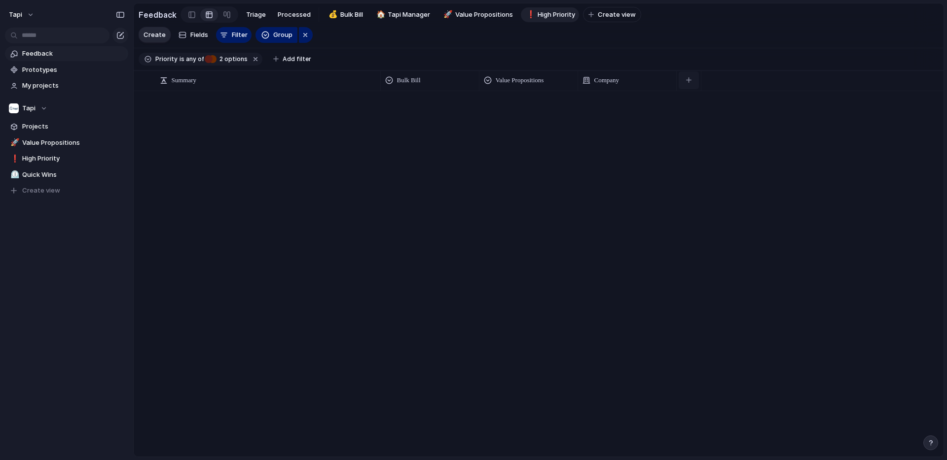
click at [688, 79] on div "button" at bounding box center [688, 79] width 5 height 5
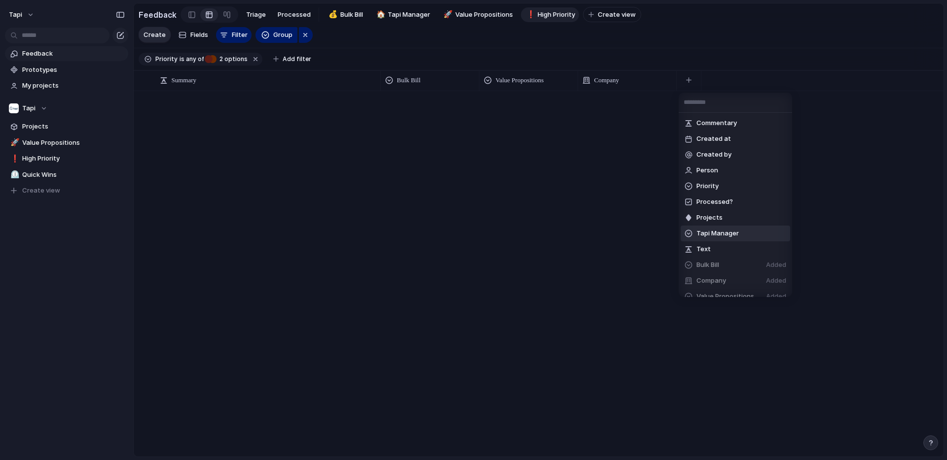
click at [712, 234] on span "Tapi Manager" at bounding box center [717, 234] width 42 height 10
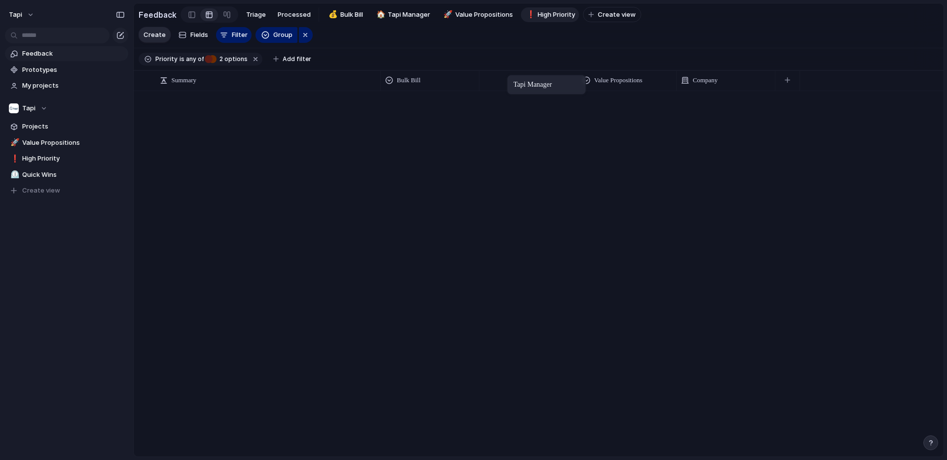
drag, startPoint x: 713, startPoint y: 84, endPoint x: 512, endPoint y: 77, distance: 201.3
click at [788, 80] on div "button" at bounding box center [786, 79] width 5 height 5
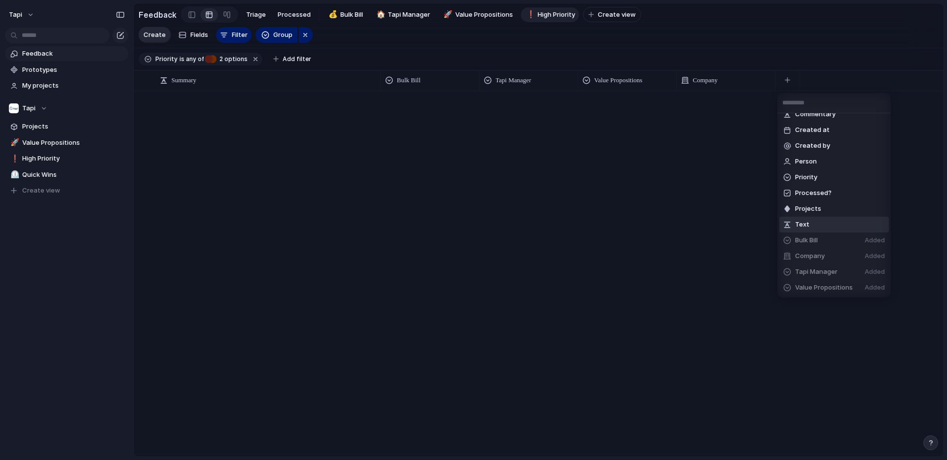
scroll to position [0, 0]
click at [698, 171] on div "Commentary Created at Created by Person Priority Processed? Projects Text Bulk …" at bounding box center [473, 230] width 947 height 460
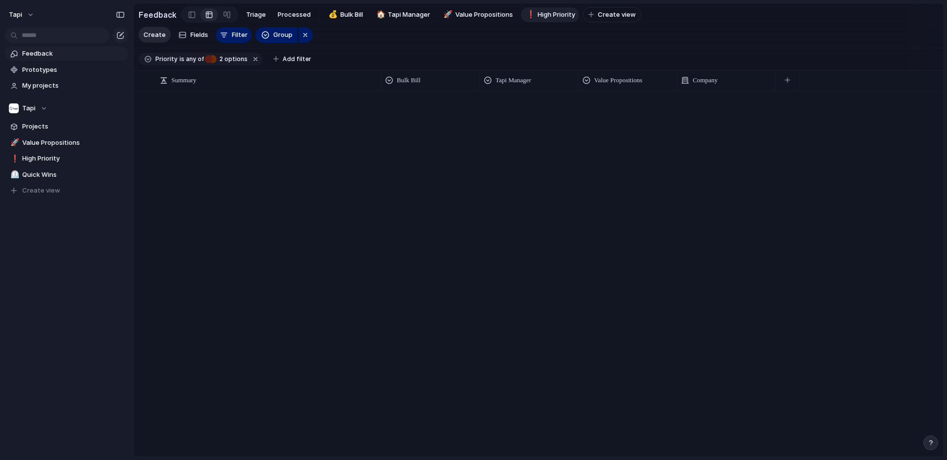
click at [62, 50] on span "Feedback" at bounding box center [73, 54] width 103 height 10
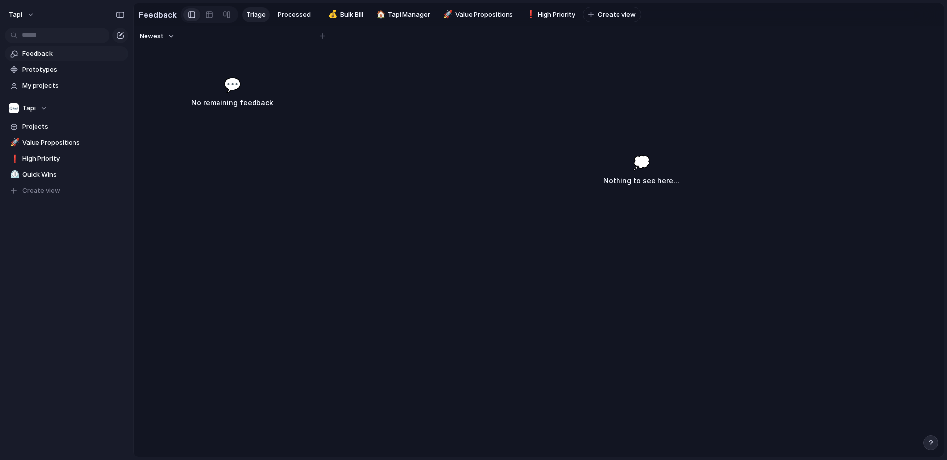
click at [249, 16] on span "Triage" at bounding box center [256, 15] width 20 height 10
click at [342, 12] on span "Bulk Bill" at bounding box center [351, 15] width 23 height 10
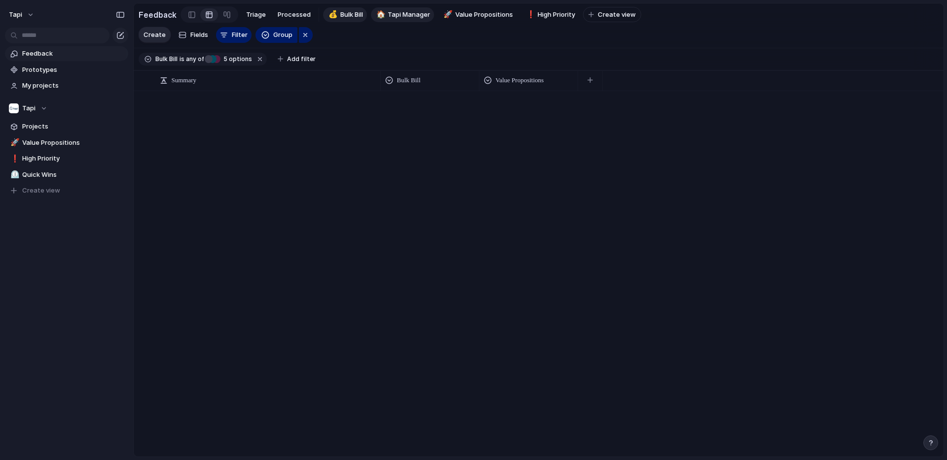
click at [409, 13] on span "Tapi Manager" at bounding box center [408, 15] width 42 height 10
click at [488, 14] on span "Value Propositions" at bounding box center [484, 15] width 58 height 10
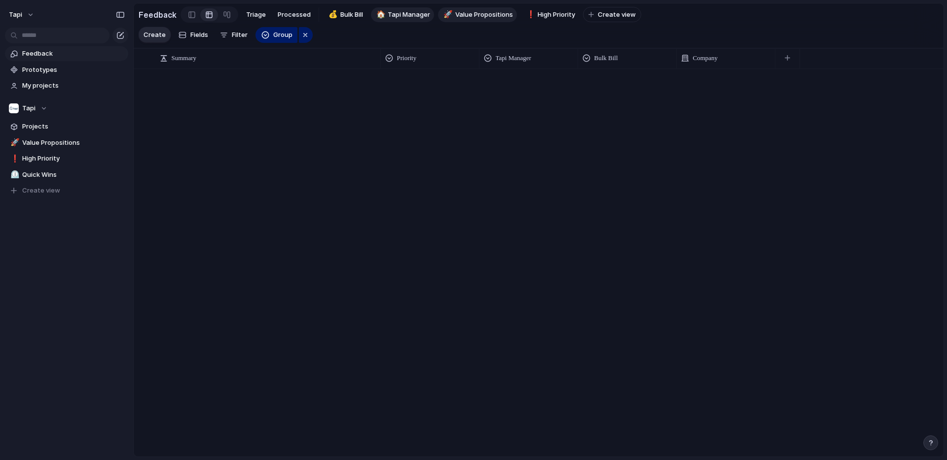
click at [406, 12] on span "Tapi Manager" at bounding box center [408, 15] width 42 height 10
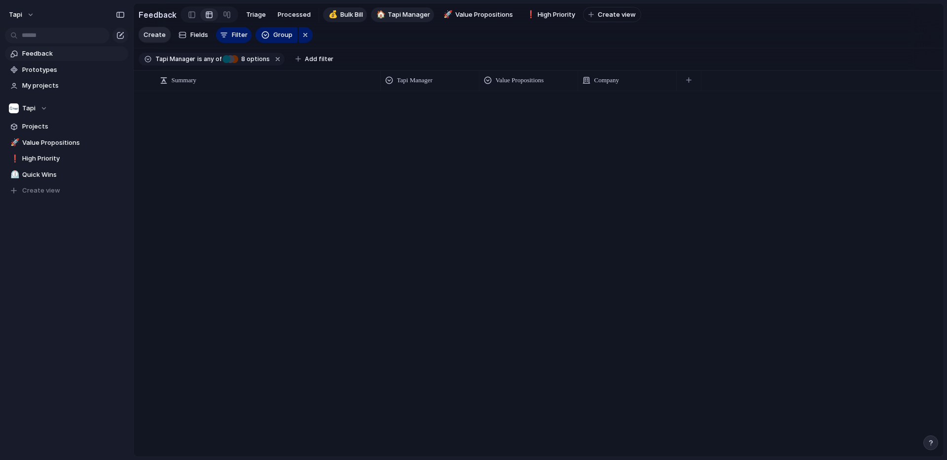
click at [346, 10] on span "Bulk Bill" at bounding box center [351, 15] width 23 height 10
click at [388, 17] on span "Tapi Manager" at bounding box center [408, 15] width 42 height 10
click at [490, 11] on span "Value Propositions" at bounding box center [484, 15] width 58 height 10
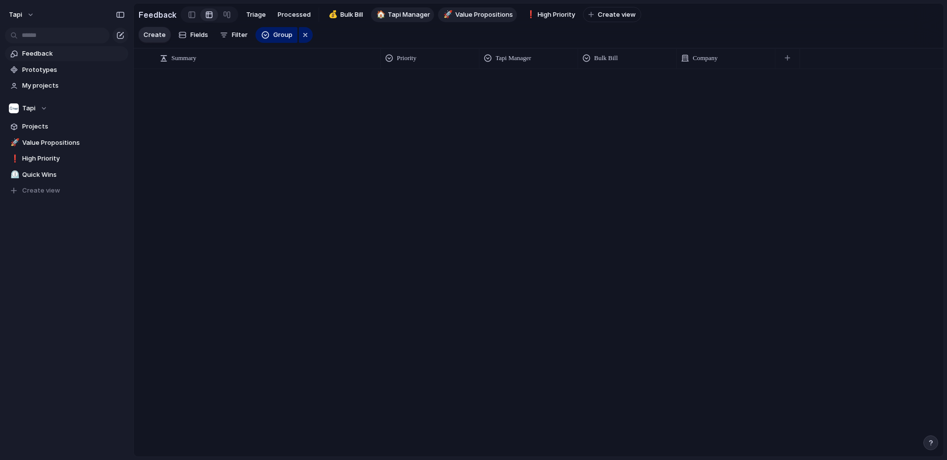
click at [400, 18] on span "Tapi Manager" at bounding box center [408, 15] width 42 height 10
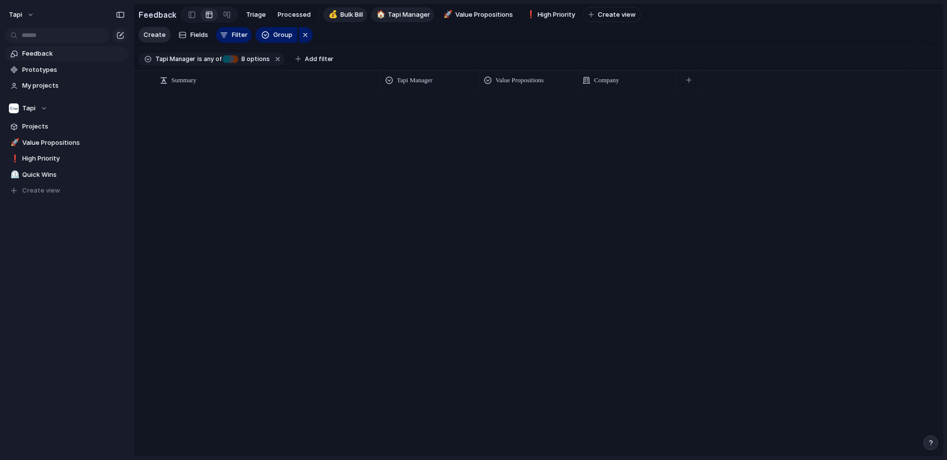
click at [356, 10] on span "Bulk Bill" at bounding box center [351, 15] width 23 height 10
click at [589, 81] on div "button" at bounding box center [589, 79] width 5 height 5
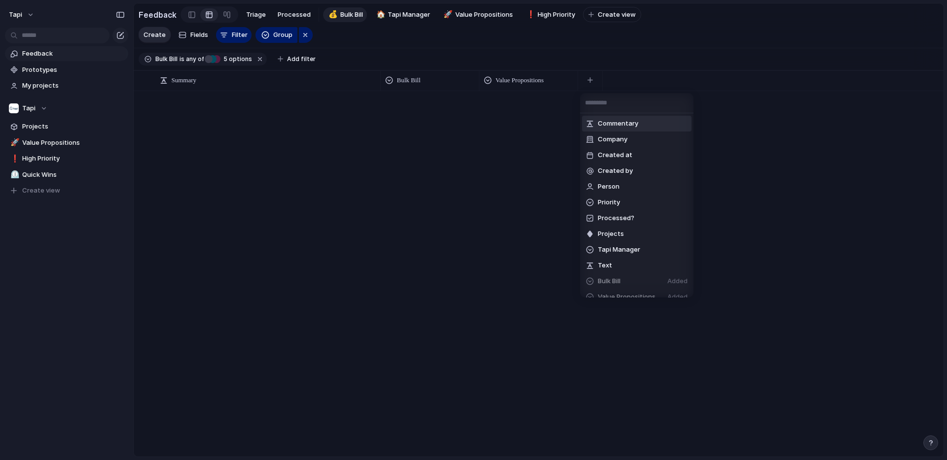
click at [628, 124] on span "Commentary" at bounding box center [618, 124] width 40 height 10
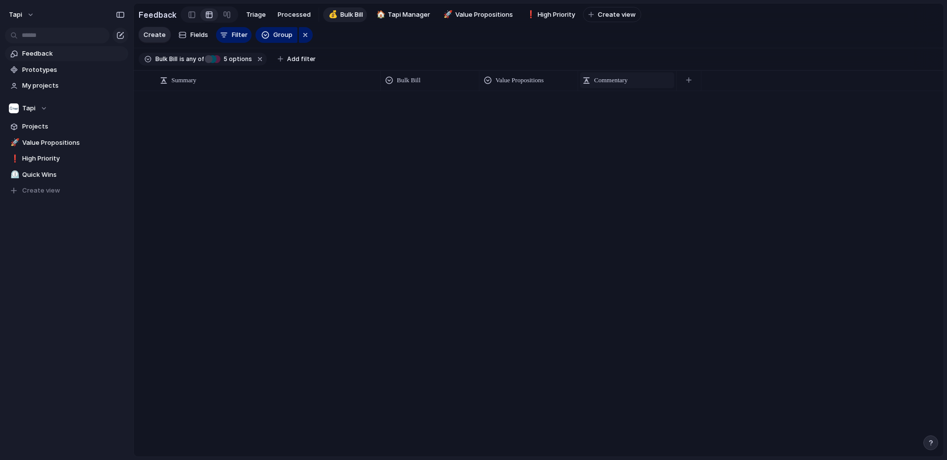
click at [628, 78] on span "Commentary" at bounding box center [611, 80] width 34 height 10
click at [613, 113] on li "Hide" at bounding box center [618, 118] width 72 height 16
click at [589, 83] on button "button" at bounding box center [590, 80] width 20 height 18
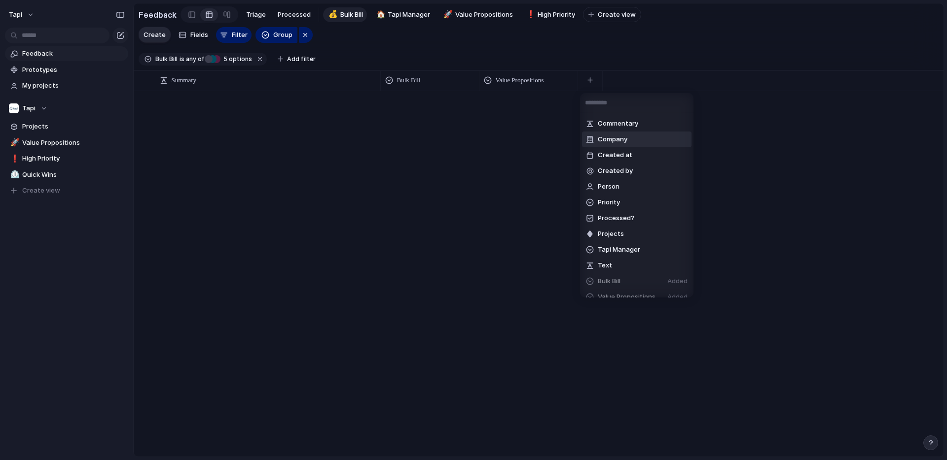
click at [618, 144] on li "Company" at bounding box center [636, 140] width 109 height 16
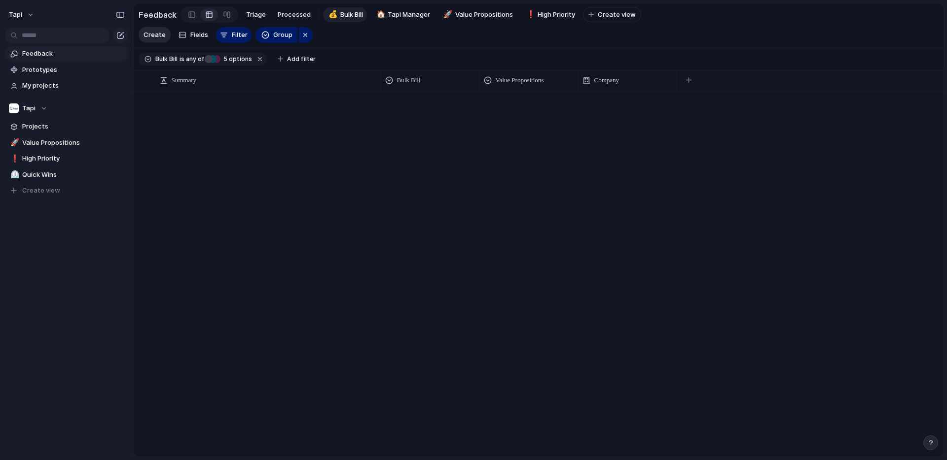
click at [343, 16] on span "Bulk Bill" at bounding box center [351, 15] width 23 height 10
click at [694, 84] on button "button" at bounding box center [688, 80] width 20 height 18
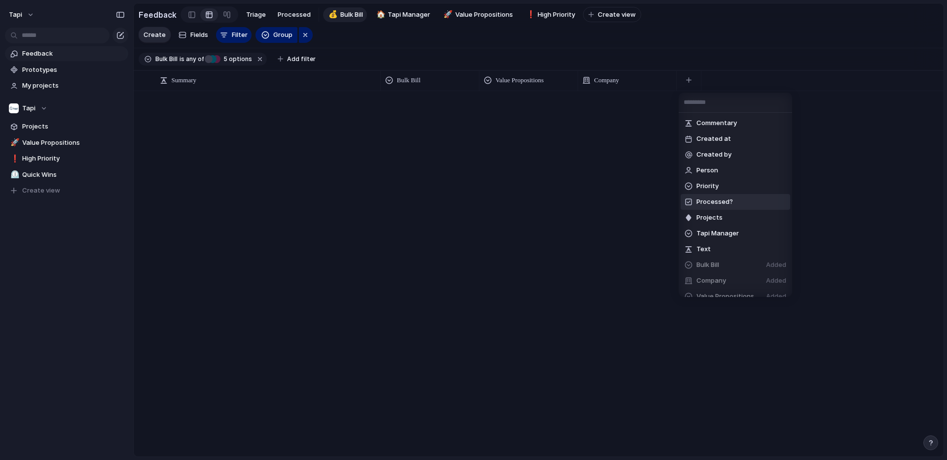
click at [720, 186] on li "Priority" at bounding box center [734, 186] width 109 height 16
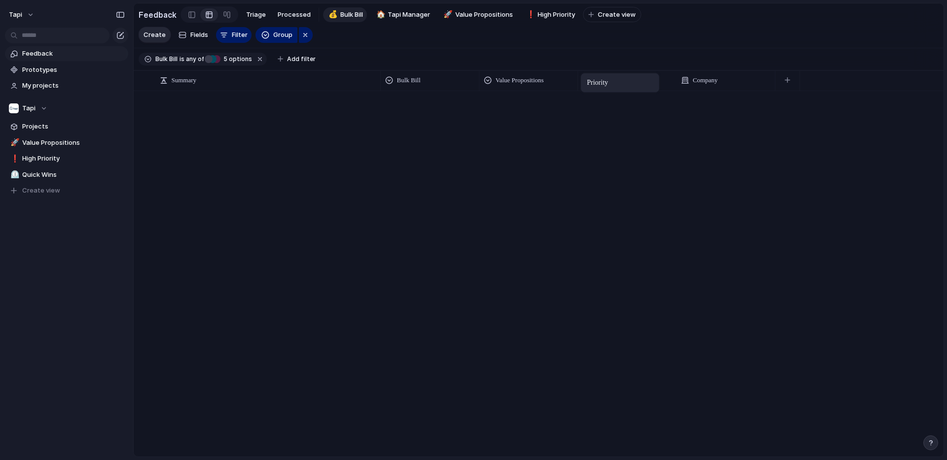
drag, startPoint x: 703, startPoint y: 78, endPoint x: 585, endPoint y: 75, distance: 117.4
click at [399, 12] on span "Tapi Manager" at bounding box center [408, 15] width 42 height 10
click at [691, 81] on button "button" at bounding box center [688, 80] width 20 height 18
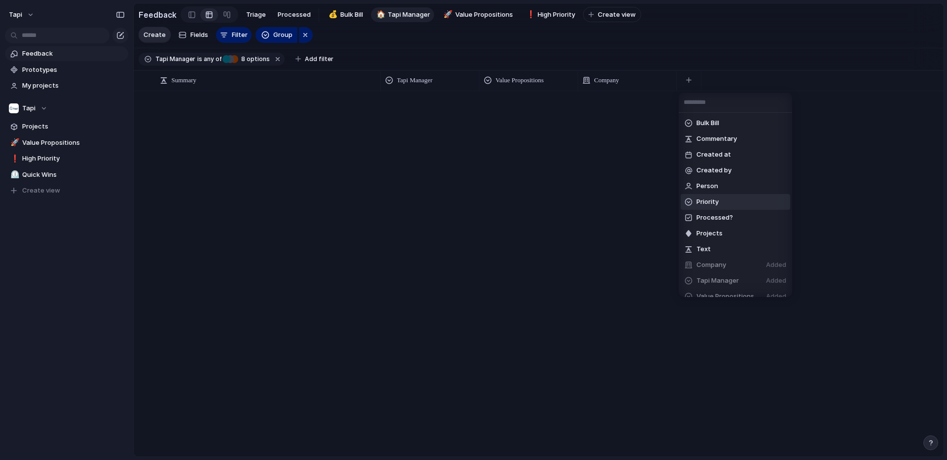
click at [716, 200] on span "Priority" at bounding box center [707, 202] width 22 height 10
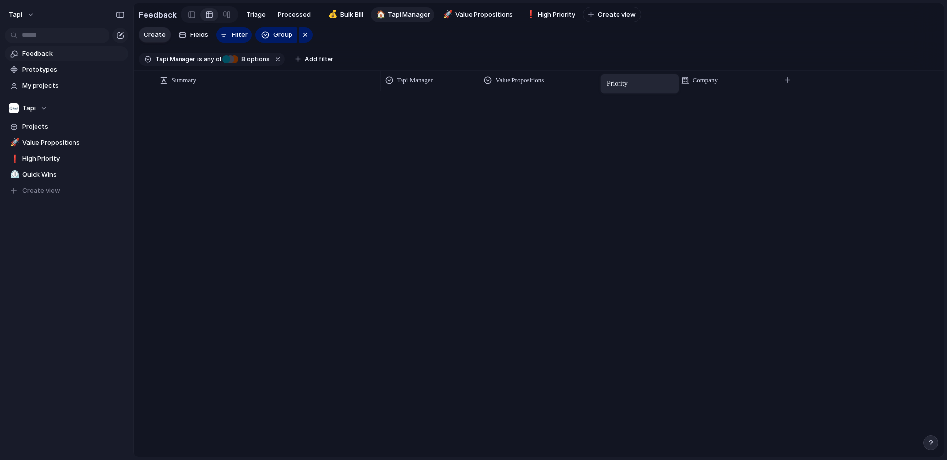
drag, startPoint x: 712, startPoint y: 78, endPoint x: 605, endPoint y: 76, distance: 107.0
click at [345, 14] on span "Bulk Bill" at bounding box center [351, 15] width 23 height 10
click at [402, 13] on span "Tapi Manager" at bounding box center [408, 15] width 42 height 10
click at [469, 13] on span "Value Propositions" at bounding box center [484, 15] width 58 height 10
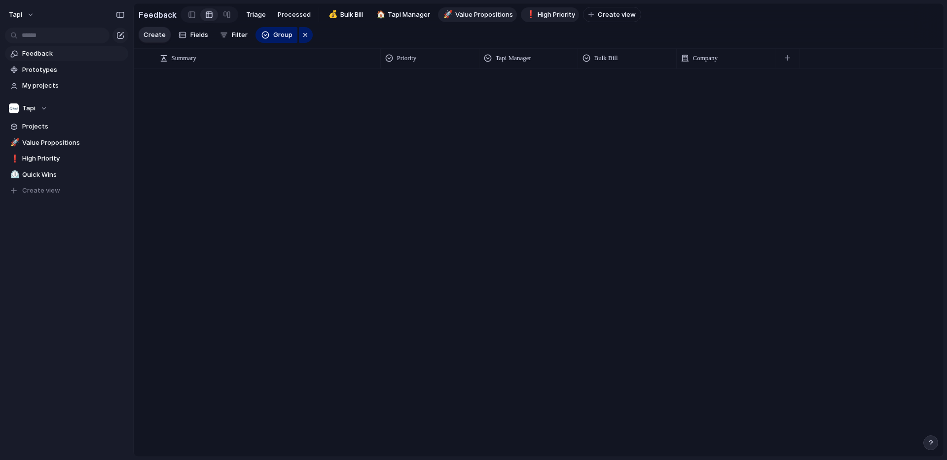
click at [549, 15] on span "High Priority" at bounding box center [555, 15] width 37 height 10
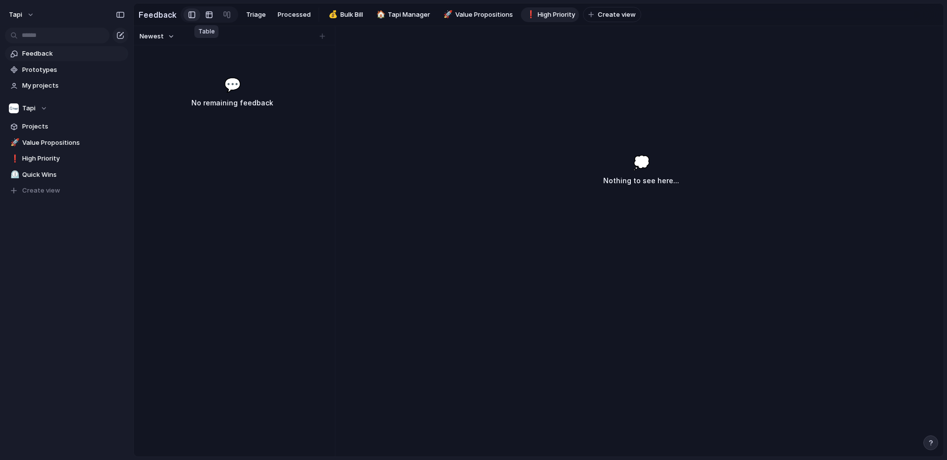
click at [207, 19] on div at bounding box center [209, 15] width 8 height 16
